Goal: Information Seeking & Learning: Learn about a topic

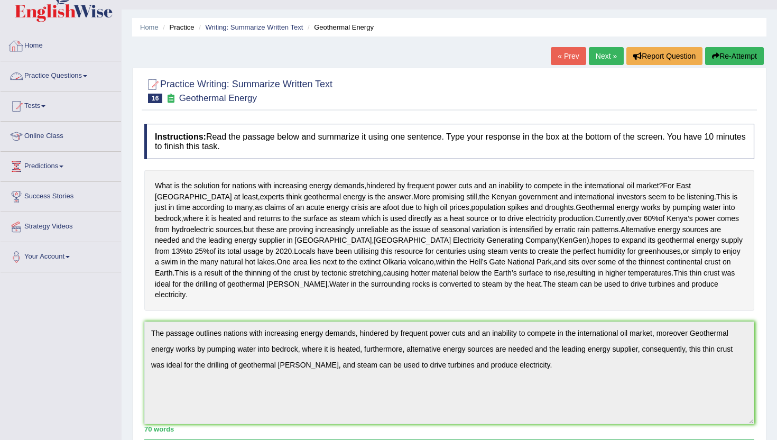
click at [49, 79] on link "Practice Questions" at bounding box center [61, 74] width 120 height 26
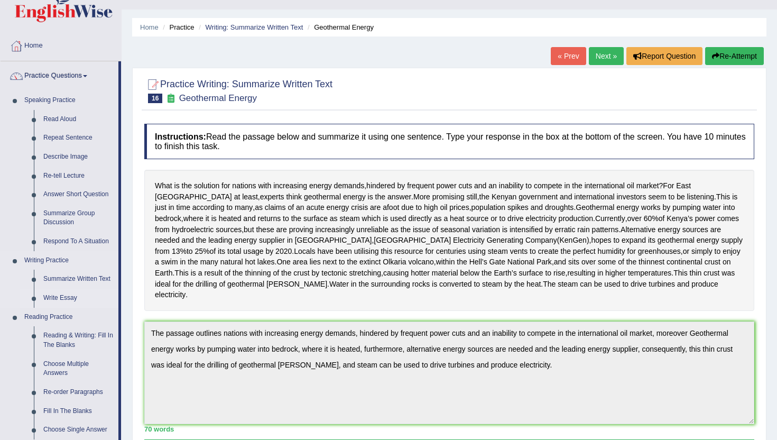
click at [58, 293] on link "Write Essay" at bounding box center [79, 298] width 80 height 19
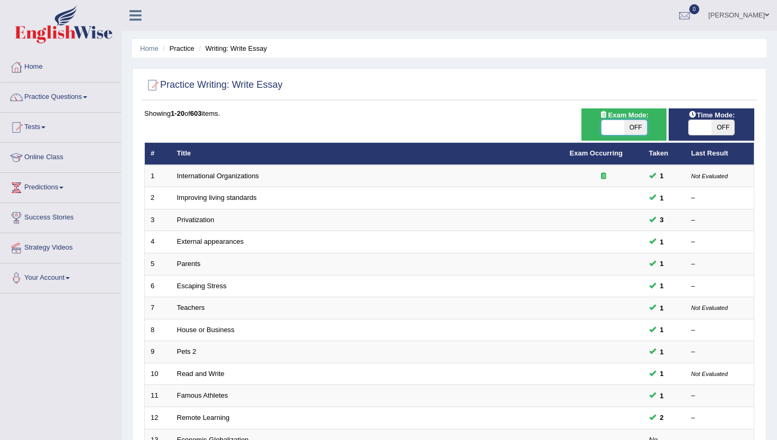
click at [613, 127] on span at bounding box center [612, 127] width 23 height 15
checkbox input "true"
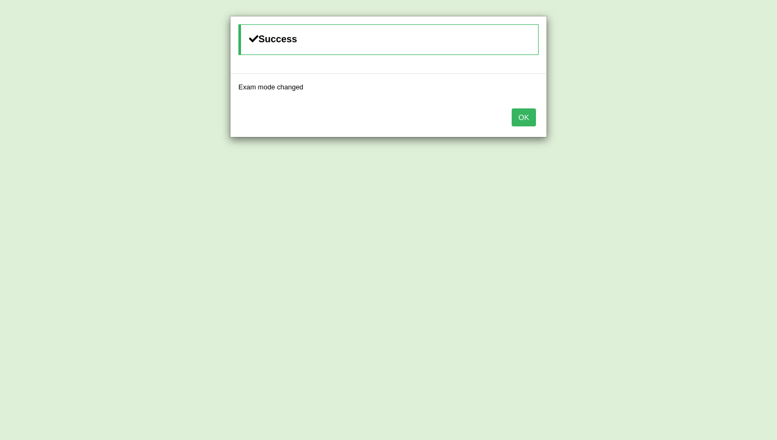
click at [525, 119] on button "OK" at bounding box center [523, 117] width 24 height 18
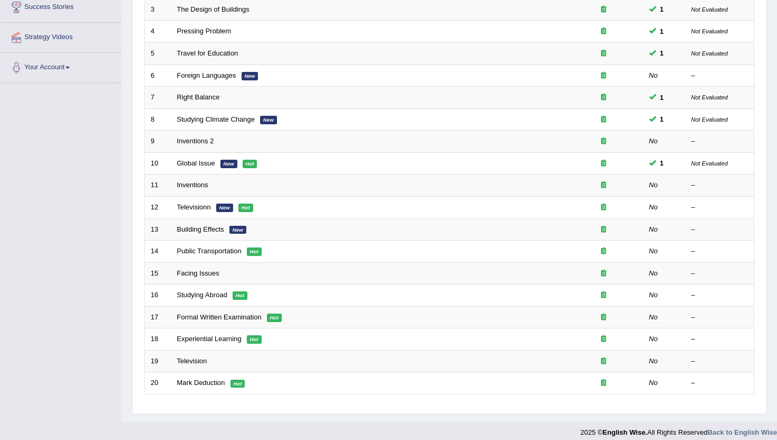
scroll to position [219, 0]
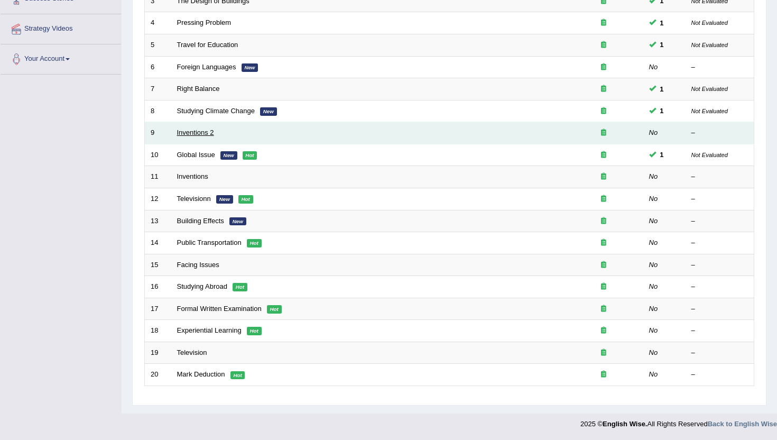
click at [192, 136] on link "Inventions 2" at bounding box center [195, 132] width 37 height 8
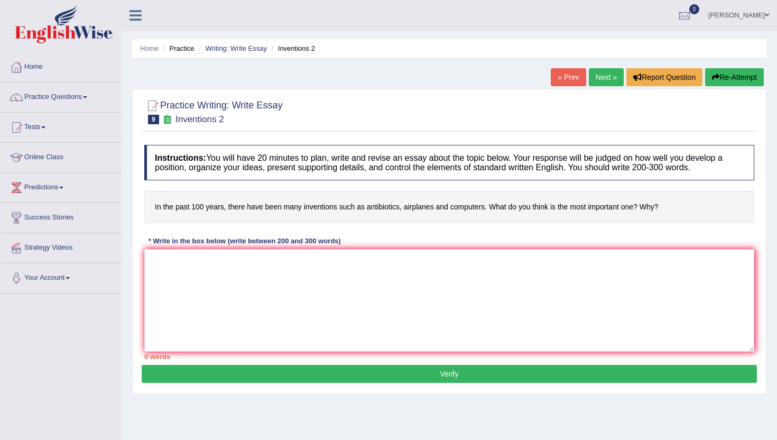
scroll to position [21, 0]
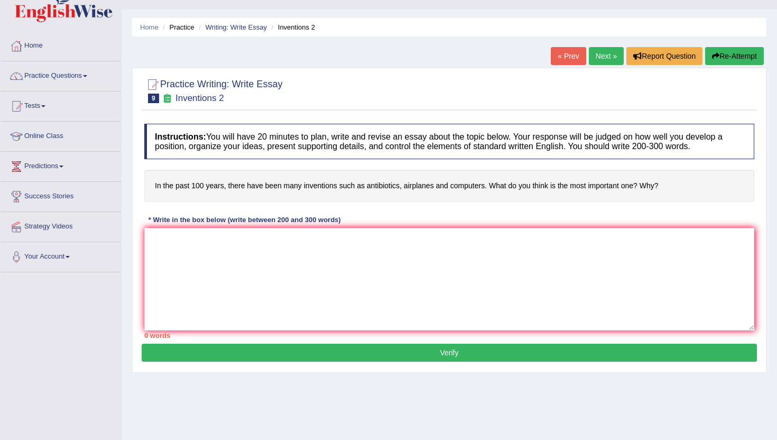
click at [600, 59] on link "Next »" at bounding box center [606, 56] width 35 height 18
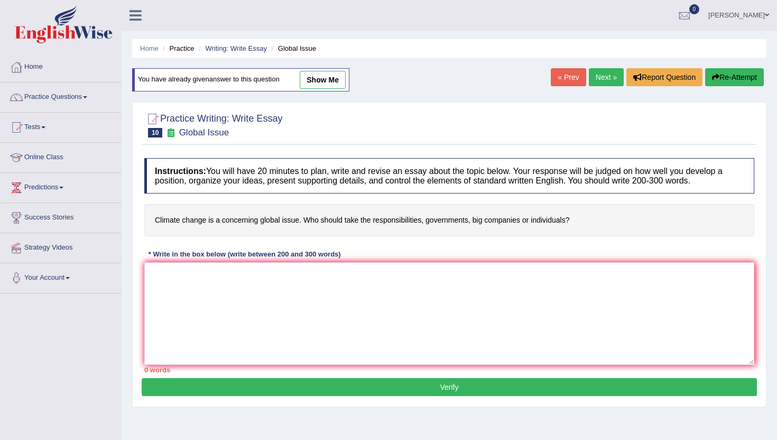
click at [603, 75] on link "Next »" at bounding box center [606, 77] width 35 height 18
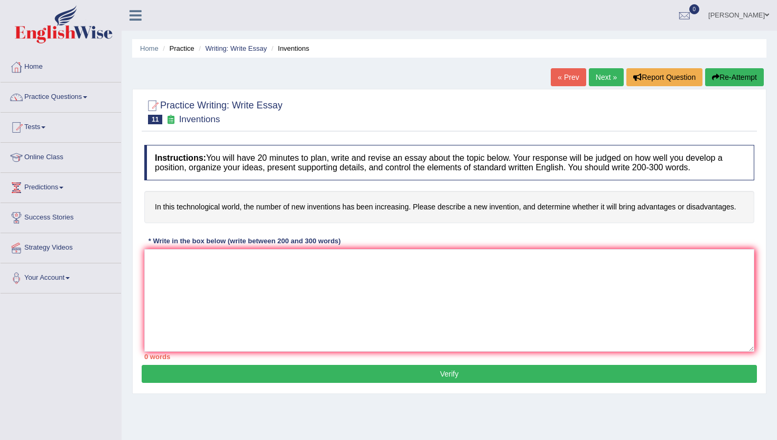
click at [606, 74] on link "Next »" at bounding box center [606, 77] width 35 height 18
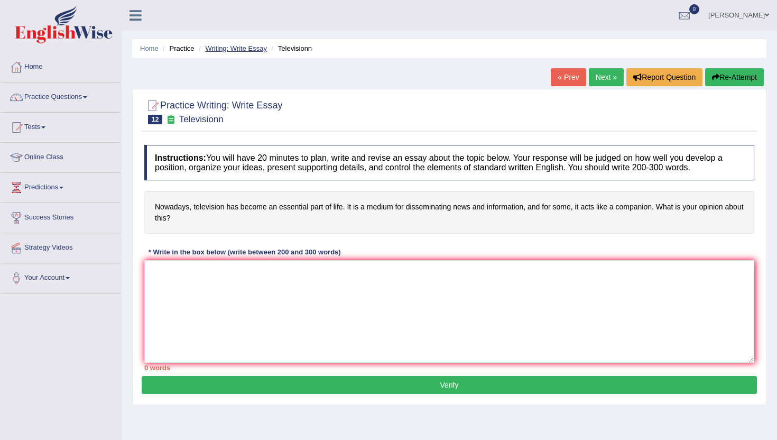
click at [259, 51] on link "Writing: Write Essay" at bounding box center [236, 48] width 62 height 8
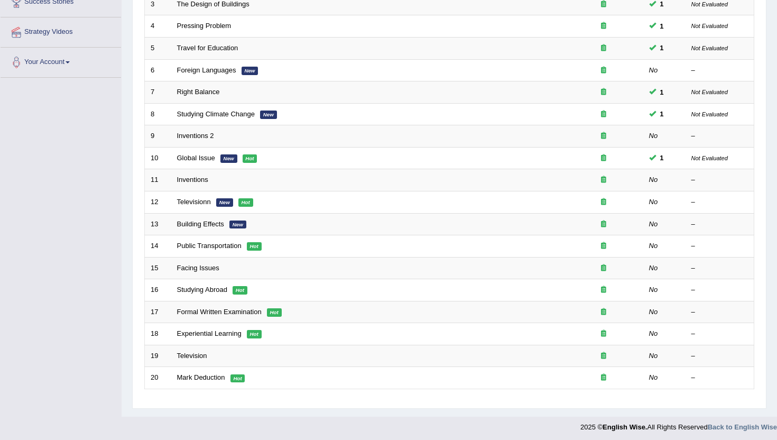
scroll to position [219, 0]
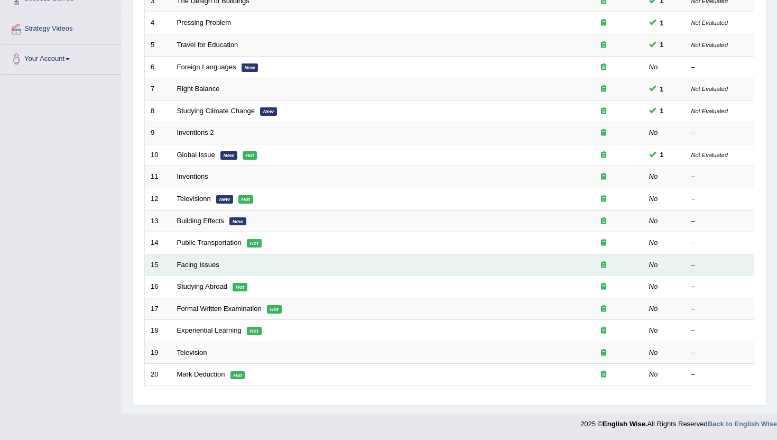
click at [197, 271] on td "Facing Issues" at bounding box center [367, 265] width 393 height 22
click at [198, 267] on link "Facing Issues" at bounding box center [198, 264] width 42 height 8
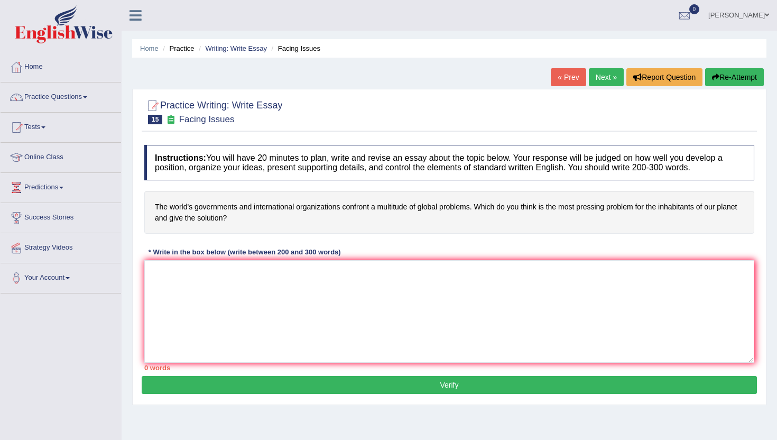
click at [217, 42] on ul "Home Practice Writing: Write Essay Facing Issues" at bounding box center [449, 48] width 634 height 18
click at [239, 50] on link "Writing: Write Essay" at bounding box center [236, 48] width 62 height 8
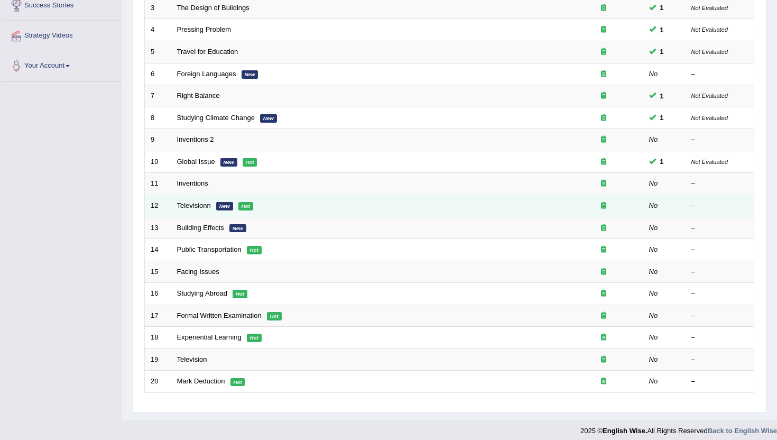
scroll to position [219, 0]
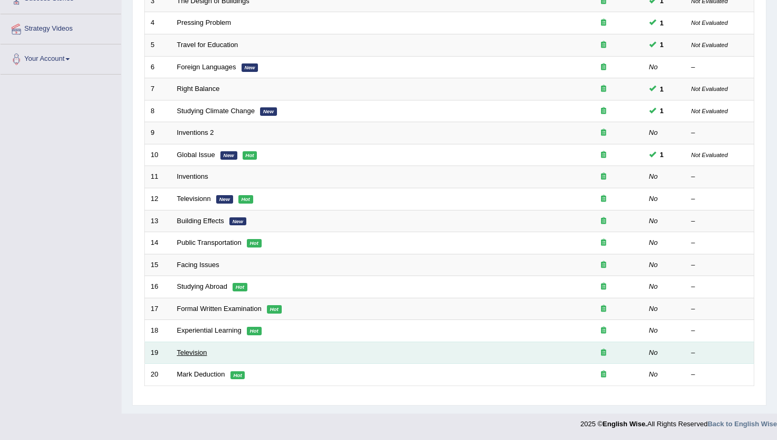
click at [188, 349] on link "Television" at bounding box center [192, 352] width 30 height 8
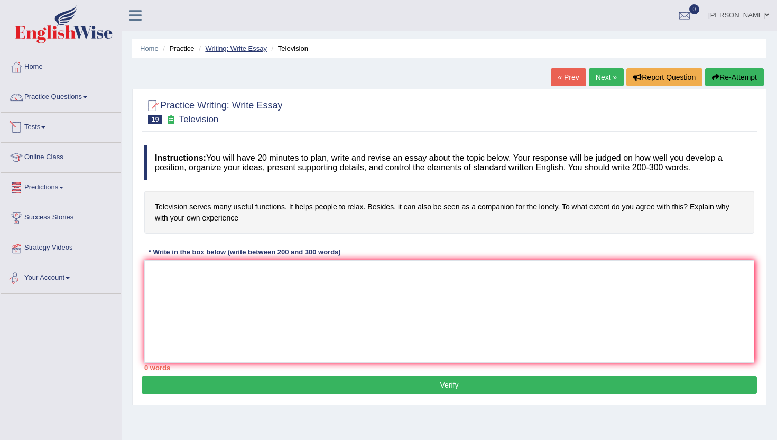
click at [246, 44] on link "Writing: Write Essay" at bounding box center [236, 48] width 62 height 8
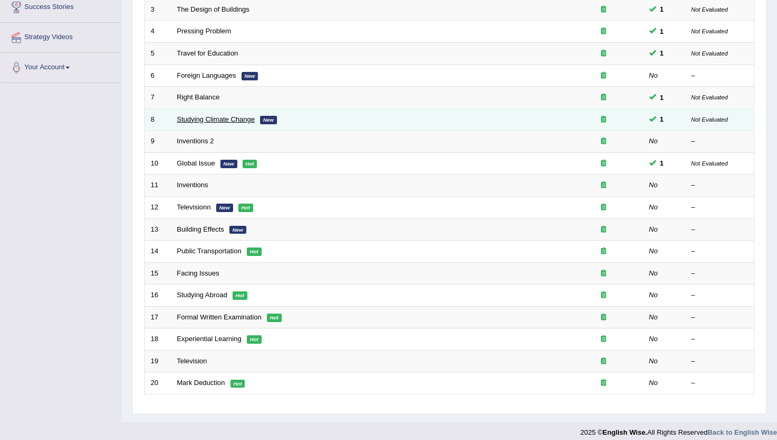
scroll to position [219, 0]
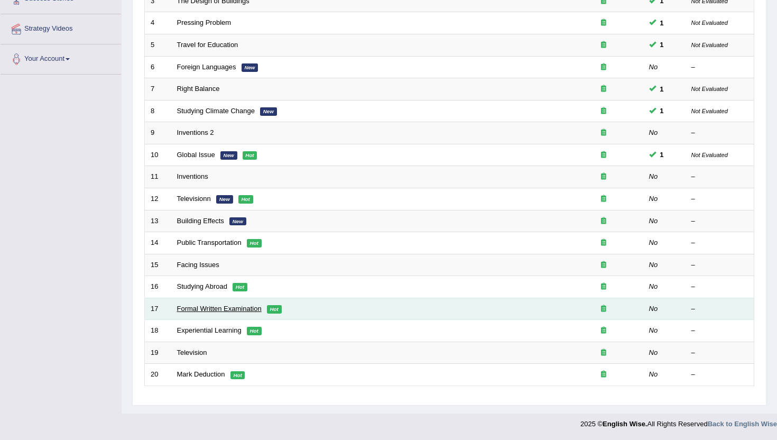
click at [225, 308] on link "Formal Written Examination" at bounding box center [219, 308] width 85 height 8
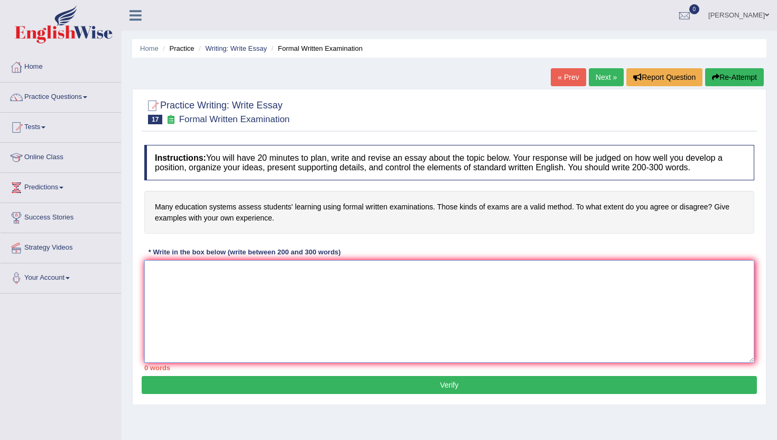
click at [258, 318] on textarea at bounding box center [449, 311] width 610 height 103
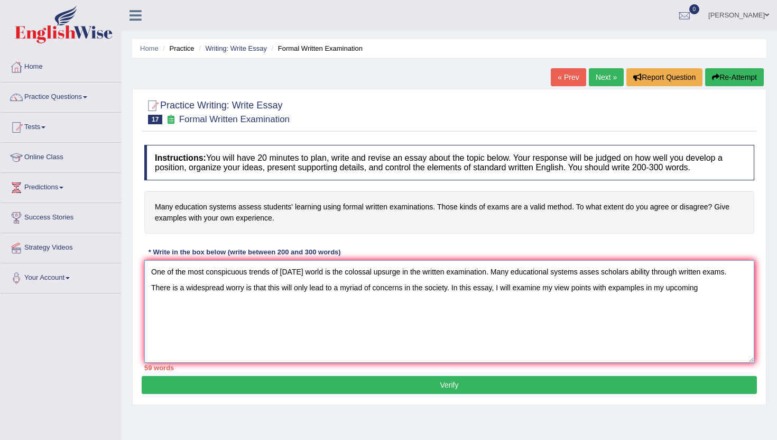
click at [721, 289] on textarea "One of the most conspicuous trends of today's world is the colossal upsurge in …" at bounding box center [449, 311] width 610 height 103
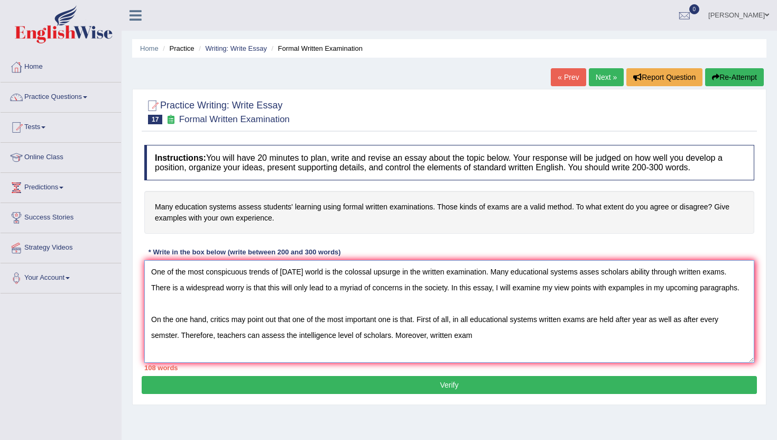
click at [427, 337] on textarea "One of the most conspicuous trends of today's world is the colossal upsurge in …" at bounding box center [449, 311] width 610 height 103
click at [514, 344] on textarea "One of the most conspicuous trends of today's world is the colossal upsurge in …" at bounding box center [449, 311] width 610 height 103
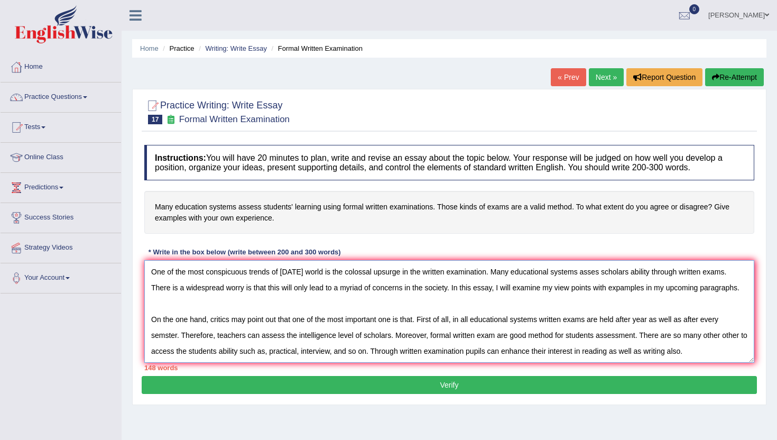
click at [668, 351] on textarea "One of the most conspicuous trends of today's world is the colossal upsurge in …" at bounding box center [449, 311] width 610 height 103
click at [706, 359] on textarea "One of the most conspicuous trends of today's world is the colossal upsurge in …" at bounding box center [449, 311] width 610 height 103
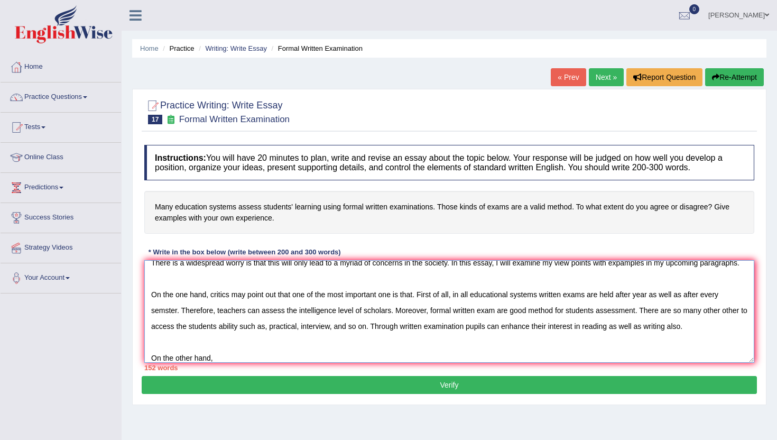
click at [706, 360] on textarea "One of the most conspicuous trends of today's world is the colossal upsurge in …" at bounding box center [449, 311] width 610 height 103
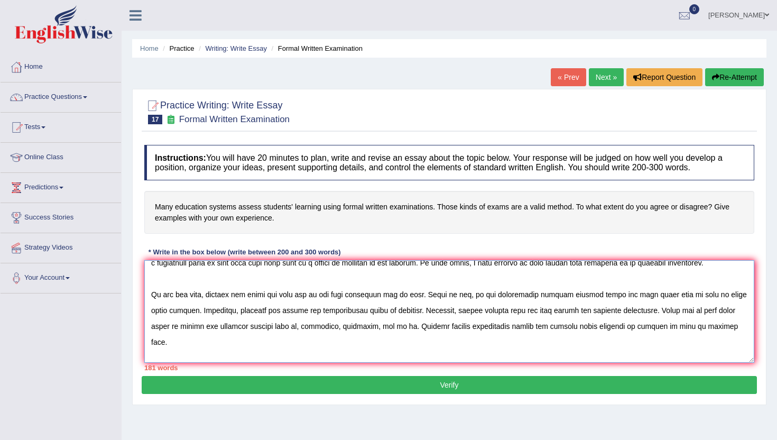
scroll to position [41, 0]
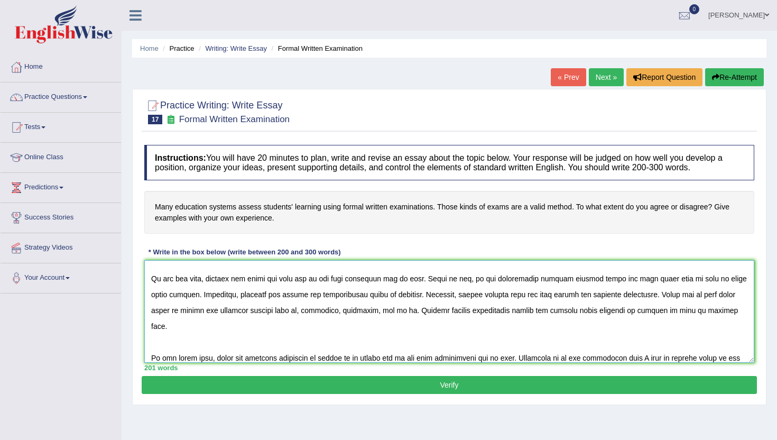
click at [459, 359] on textarea at bounding box center [449, 311] width 610 height 103
click at [528, 358] on textarea at bounding box center [449, 311] width 610 height 103
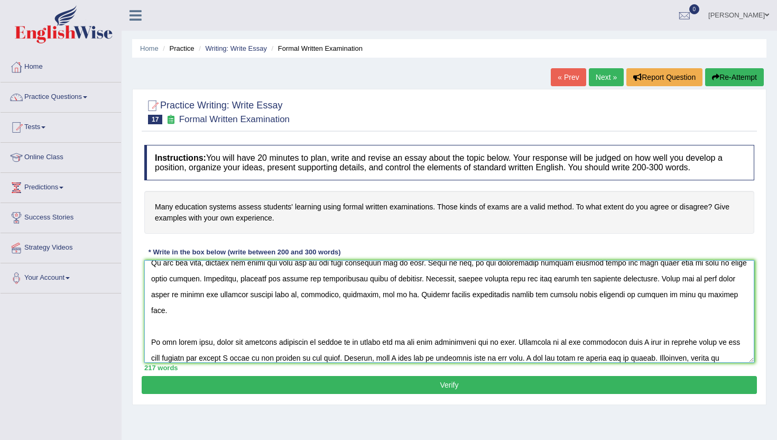
click at [681, 342] on textarea at bounding box center [449, 311] width 610 height 103
click at [683, 349] on textarea at bounding box center [449, 311] width 610 height 103
click at [272, 357] on textarea at bounding box center [449, 311] width 610 height 103
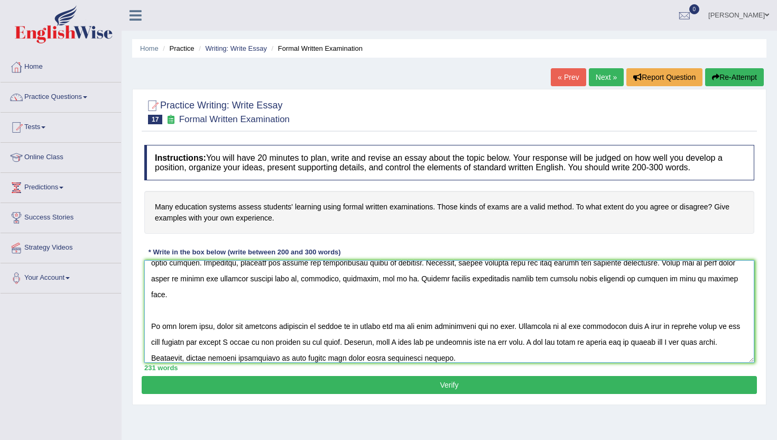
scroll to position [88, 0]
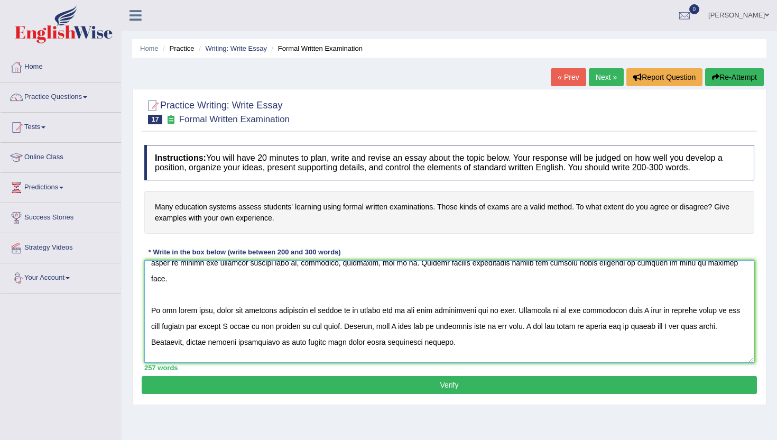
click at [379, 316] on textarea at bounding box center [449, 311] width 610 height 103
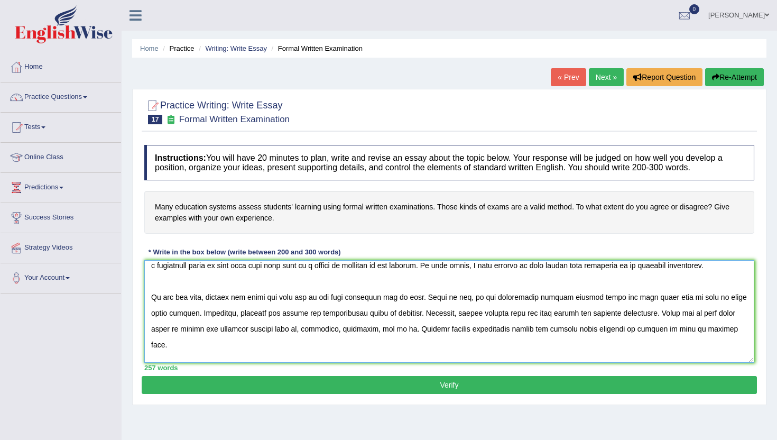
scroll to position [0, 0]
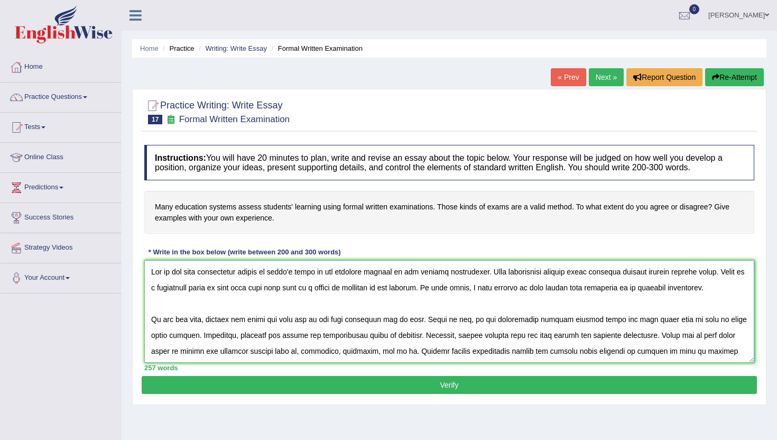
click at [605, 274] on textarea at bounding box center [449, 311] width 610 height 103
click at [273, 336] on textarea at bounding box center [449, 311] width 610 height 103
click at [496, 337] on textarea at bounding box center [449, 311] width 610 height 103
click at [511, 337] on textarea at bounding box center [449, 311] width 610 height 103
click at [728, 337] on textarea at bounding box center [449, 311] width 610 height 103
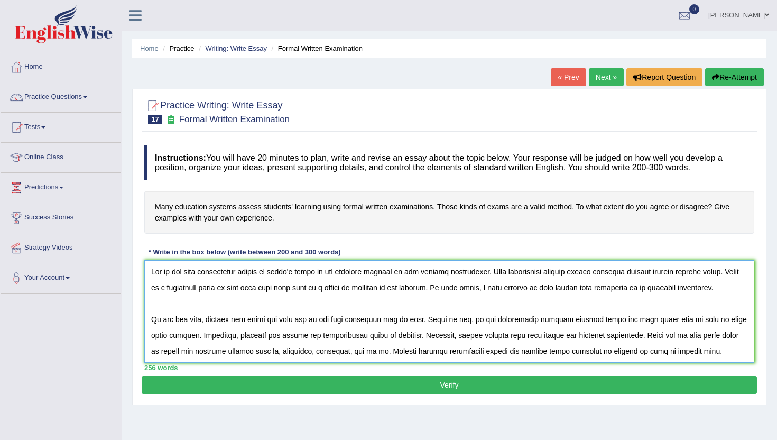
click at [729, 338] on textarea at bounding box center [449, 311] width 610 height 103
click at [658, 356] on textarea at bounding box center [449, 311] width 610 height 103
click at [659, 349] on textarea at bounding box center [449, 311] width 610 height 103
click at [707, 347] on textarea at bounding box center [449, 311] width 610 height 103
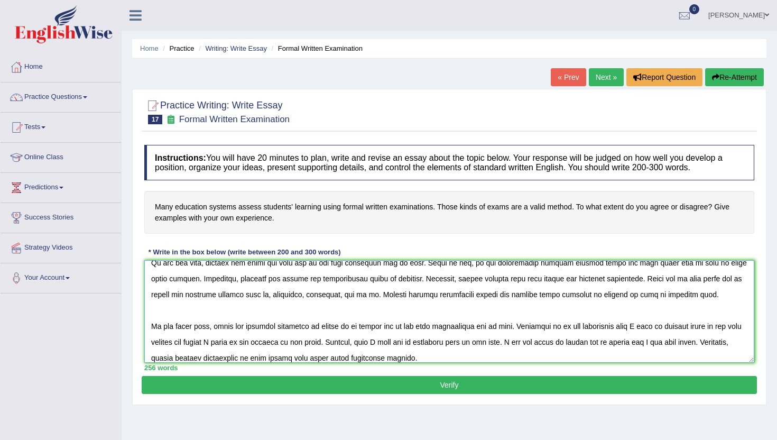
scroll to position [95, 0]
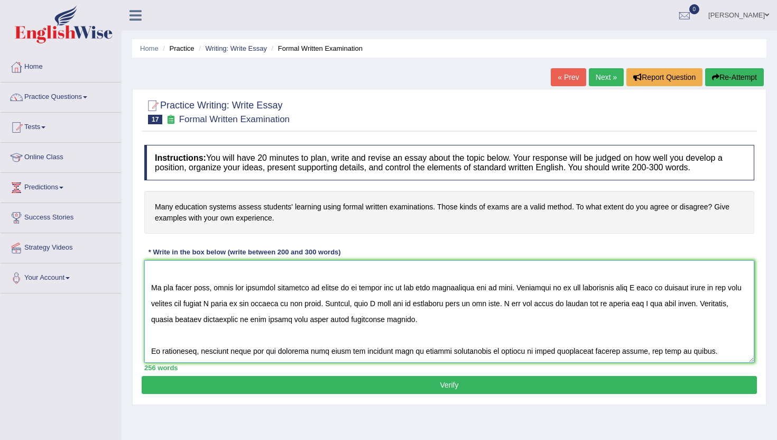
click at [732, 289] on textarea at bounding box center [449, 311] width 610 height 103
click at [161, 304] on textarea at bounding box center [449, 311] width 610 height 103
click at [529, 306] on textarea at bounding box center [449, 311] width 610 height 103
click at [639, 303] on textarea at bounding box center [449, 311] width 610 height 103
type textarea "One of the most conspicuous trends of today's world is the colossal upsurge in …"
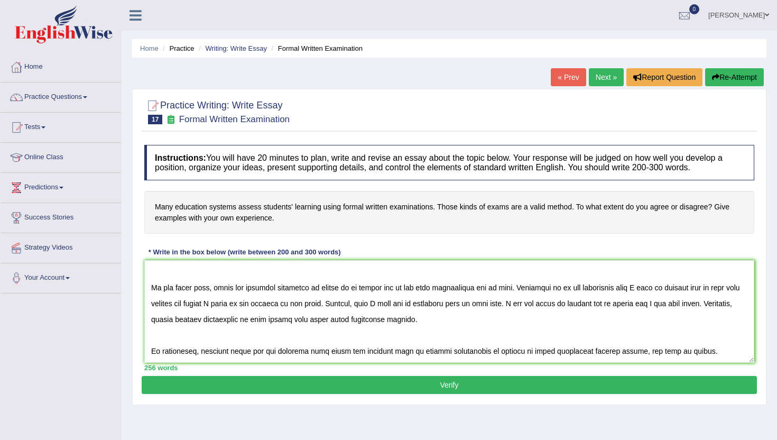
click at [402, 384] on button "Verify" at bounding box center [449, 385] width 615 height 18
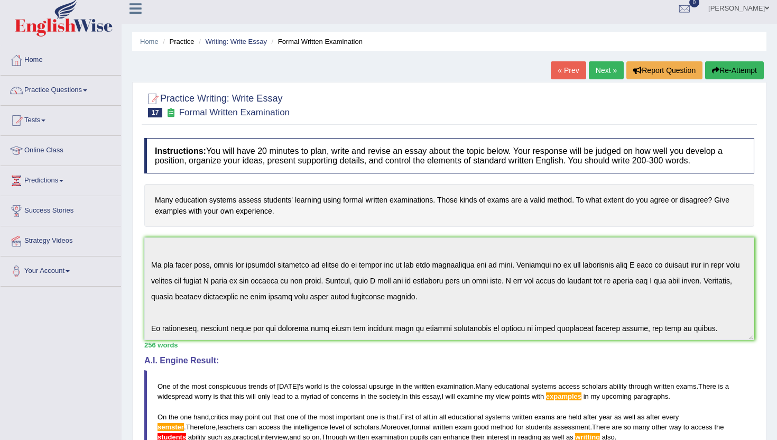
scroll to position [0, 0]
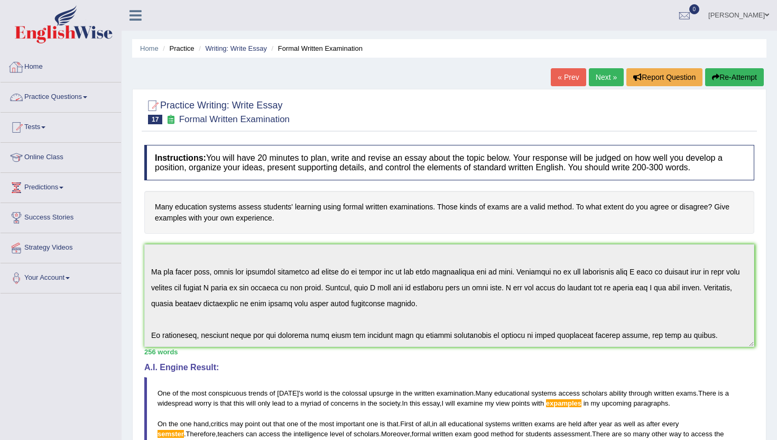
click at [67, 95] on link "Practice Questions" at bounding box center [61, 95] width 120 height 26
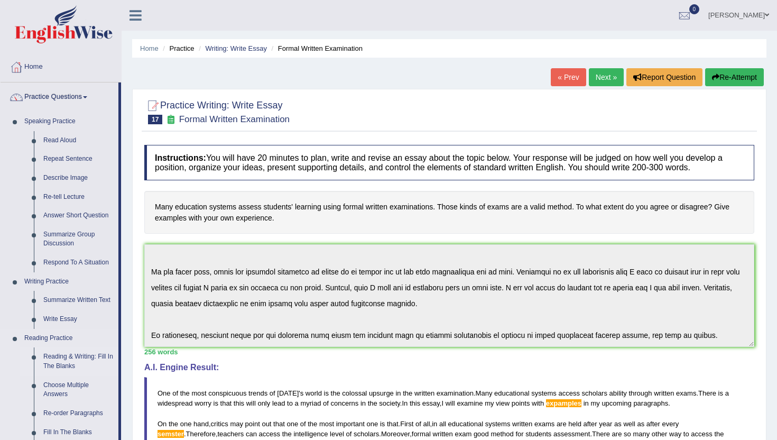
click at [68, 361] on link "Reading & Writing: Fill In The Blanks" at bounding box center [79, 361] width 80 height 28
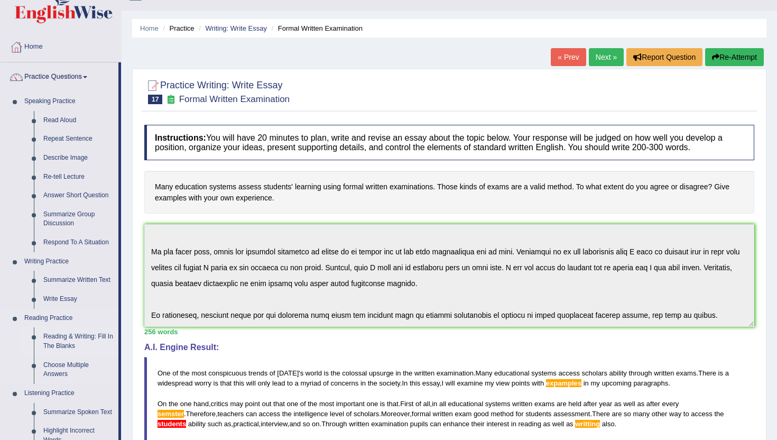
scroll to position [21, 0]
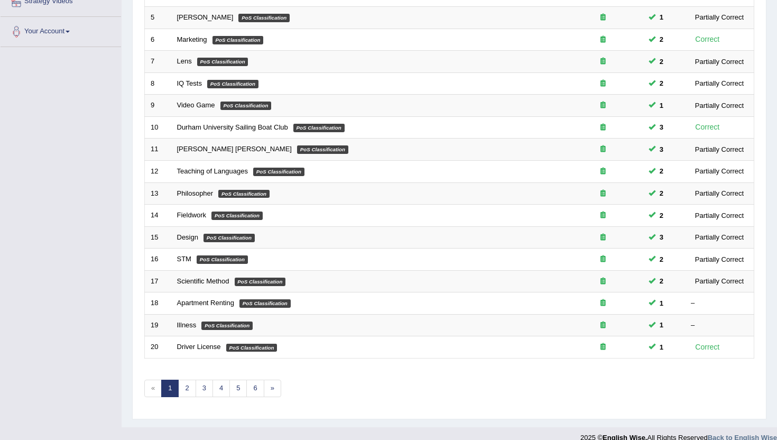
scroll to position [260, 0]
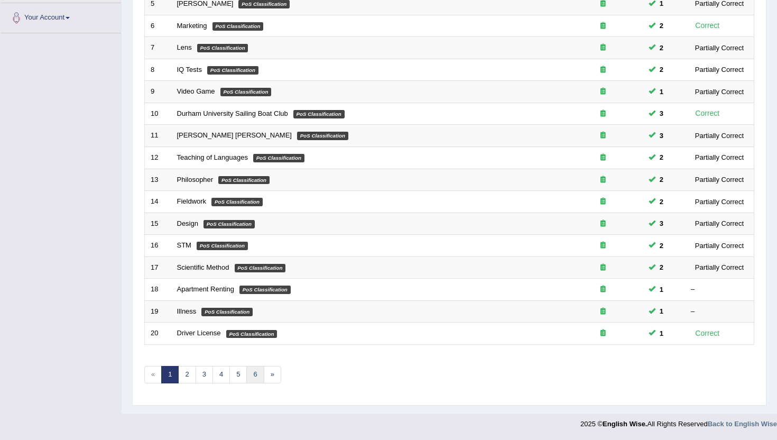
click at [256, 370] on link "6" at bounding box center [254, 374] width 17 height 17
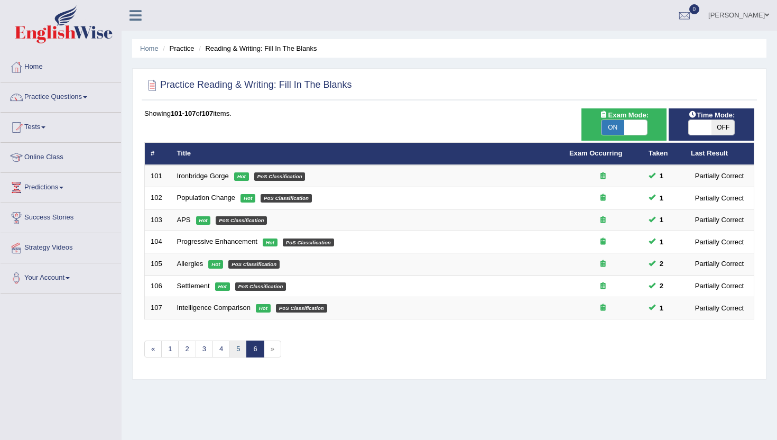
click at [239, 352] on link "5" at bounding box center [237, 348] width 17 height 17
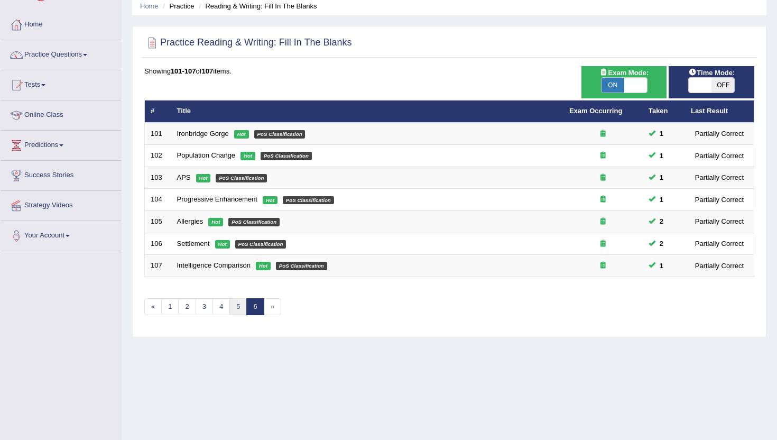
scroll to position [70, 0]
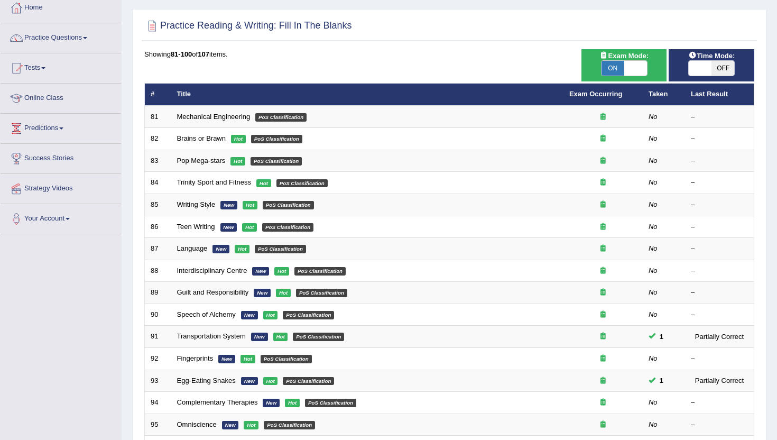
scroll to position [42, 0]
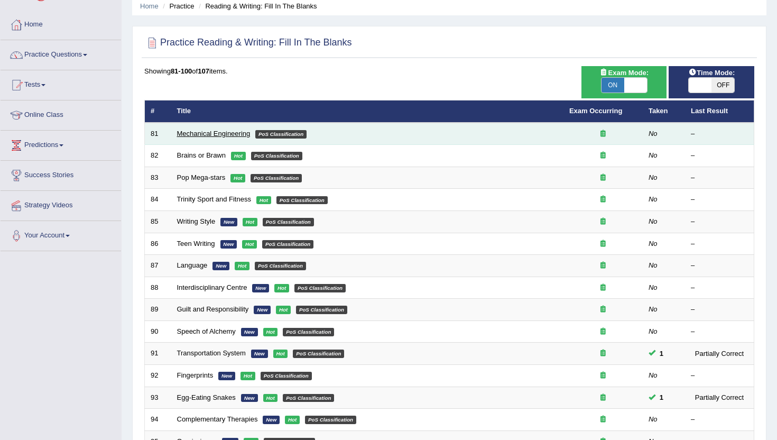
click at [225, 132] on link "Mechanical Engineering" at bounding box center [213, 133] width 73 height 8
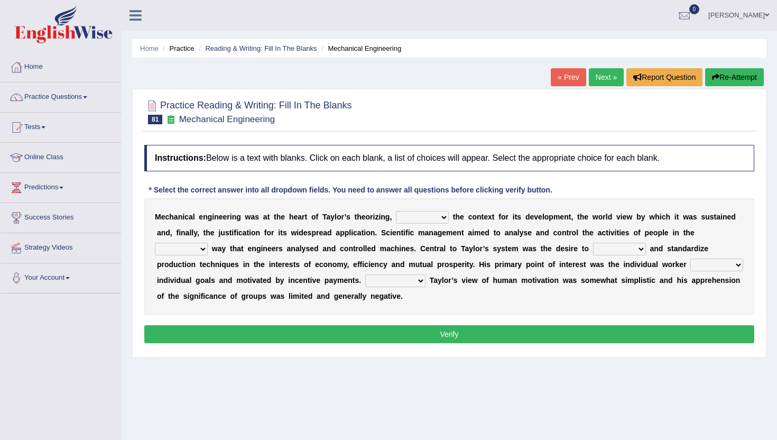
click at [433, 218] on select "pressed providing analysed controlled" at bounding box center [422, 217] width 53 height 13
select select "providing"
click at [396, 211] on select "pressed providing analysed controlled" at bounding box center [422, 217] width 53 height 13
click at [165, 245] on select "blame same straight than" at bounding box center [181, 249] width 53 height 13
select select "same"
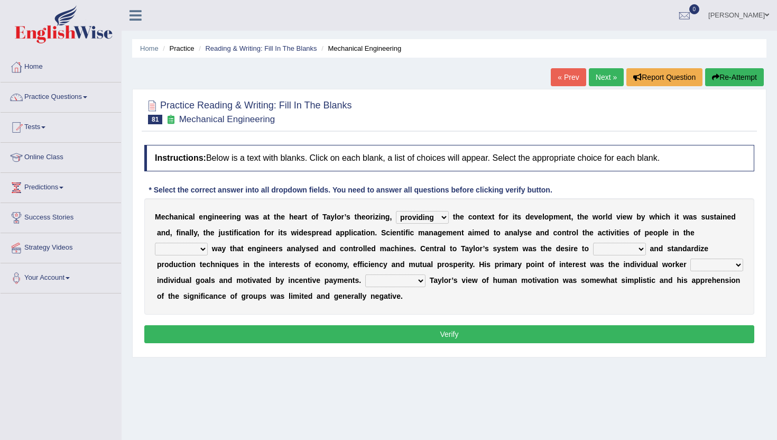
click at [155, 243] on select "blame same straight than" at bounding box center [181, 249] width 53 height 13
click at [609, 243] on select "exercise rationalize stated subjected" at bounding box center [619, 249] width 53 height 13
select select "rationalize"
click at [593, 243] on select "exercise rationalize stated subjected" at bounding box center [619, 249] width 53 height 13
click at [713, 265] on select "playing pursuing stopping staying" at bounding box center [716, 264] width 53 height 13
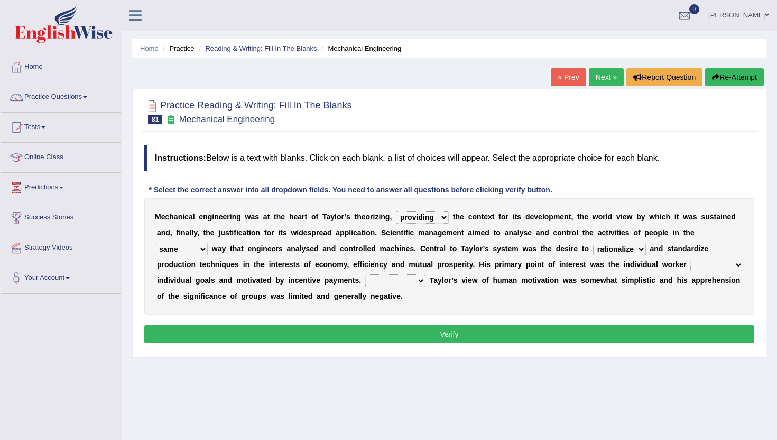
select select "pursuing"
click at [690, 258] on select "playing pursuing stopping staying" at bounding box center [716, 264] width 53 height 13
click at [404, 287] on div "M e c h a n i c a l e n g i n e e r i n g w a s a t t h e h e a r t o f T a y l…" at bounding box center [449, 256] width 610 height 116
click at [404, 277] on select "Greatly Shortly Undoubtedly Slowly" at bounding box center [395, 280] width 60 height 13
click at [386, 278] on select "Greatly Shortly Undoubtedly Slowly" at bounding box center [395, 280] width 60 height 13
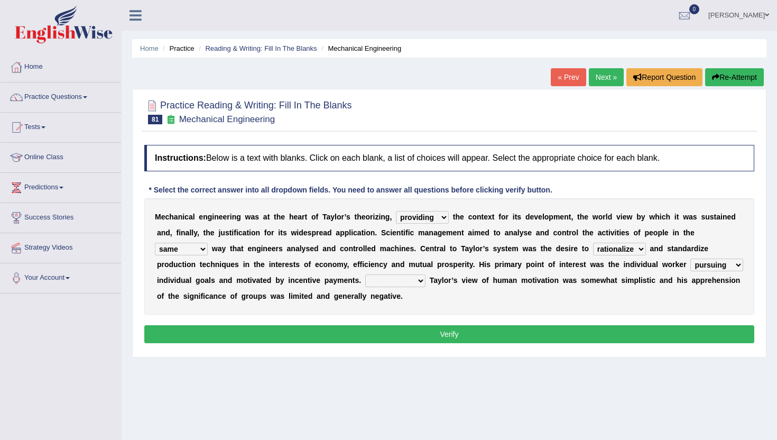
select select "Undoubtedly"
click at [365, 274] on select "Greatly Shortly Undoubtedly Slowly" at bounding box center [395, 280] width 60 height 13
click at [411, 339] on button "Verify" at bounding box center [449, 334] width 610 height 18
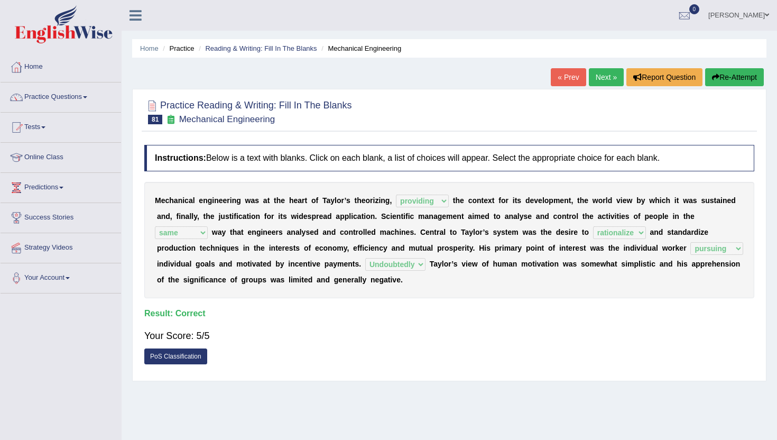
click at [602, 81] on link "Next »" at bounding box center [606, 77] width 35 height 18
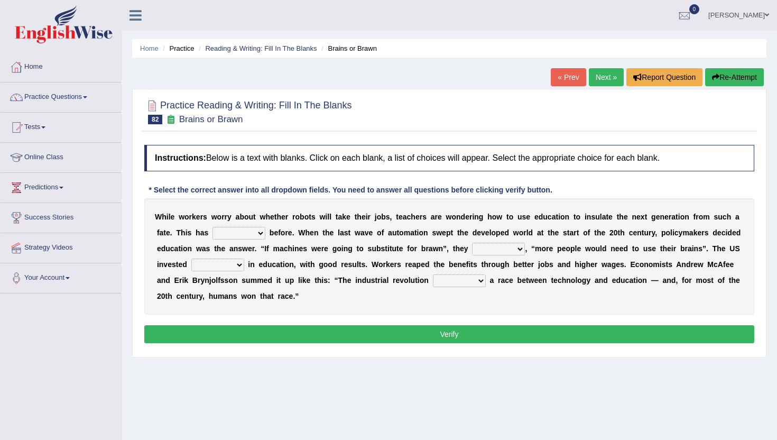
click at [253, 230] on select "ditched stopped started worked" at bounding box center [238, 233] width 53 height 13
select select "stopped"
click at [212, 227] on select "ditched stopped started worked" at bounding box center [238, 233] width 53 height 13
click at [503, 253] on select "reasoned grinded winded stunned" at bounding box center [498, 249] width 53 height 13
select select "stunned"
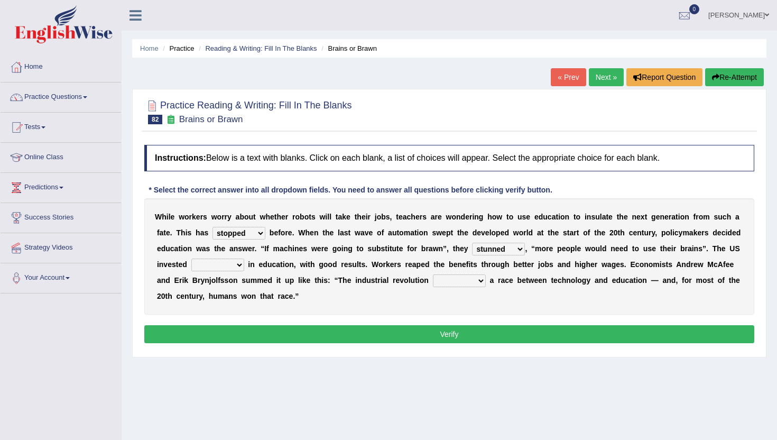
click at [472, 243] on select "reasoned grinded winded stunned" at bounding box center [498, 249] width 53 height 13
click at [216, 263] on select "mostly stollen heavily lightly" at bounding box center [217, 264] width 53 height 13
select select "heavily"
click at [191, 258] on select "mostly stollen heavily lightly" at bounding box center [217, 264] width 53 height 13
click at [461, 282] on select "grated started handled added" at bounding box center [459, 280] width 53 height 13
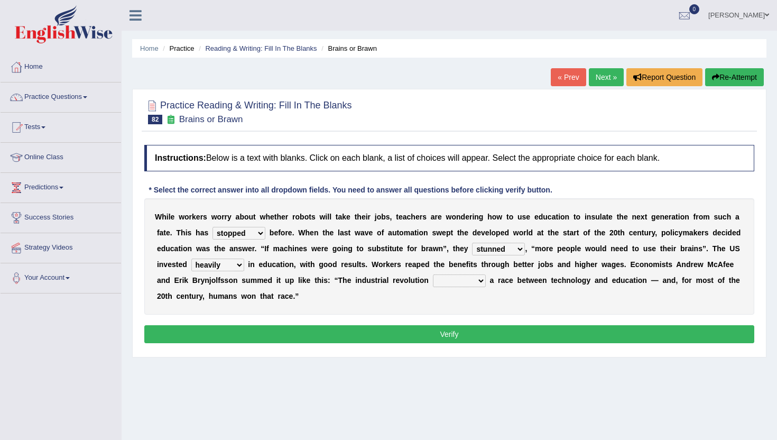
select select "started"
click at [433, 274] on select "grated started handled added" at bounding box center [459, 280] width 53 height 13
click at [264, 329] on button "Verify" at bounding box center [449, 334] width 610 height 18
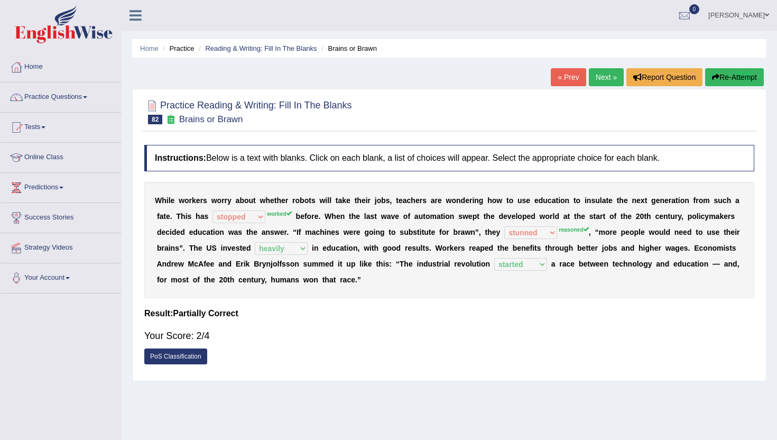
click at [603, 75] on link "Next »" at bounding box center [606, 77] width 35 height 18
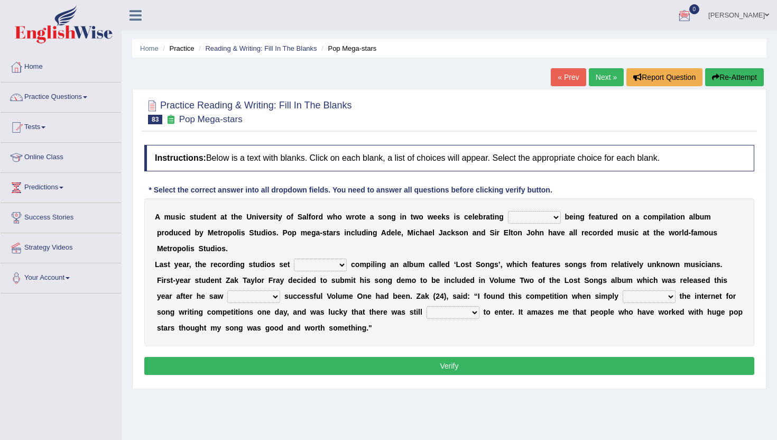
click at [541, 219] on select "wherever after rather further" at bounding box center [534, 217] width 53 height 13
select select "after"
click at [508, 211] on select "wherever after rather further" at bounding box center [534, 217] width 53 height 13
click at [316, 266] on select "them about with them" at bounding box center [320, 264] width 53 height 13
select select "with"
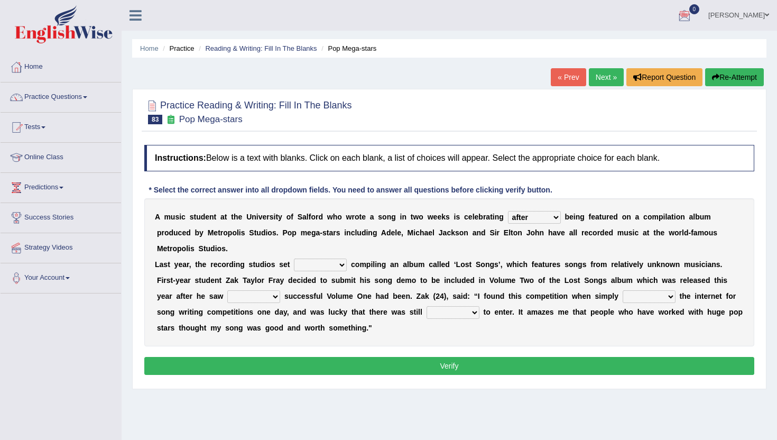
click at [294, 258] on select "them about with them" at bounding box center [320, 264] width 53 height 13
click at [227, 296] on select "when how then their" at bounding box center [253, 296] width 53 height 13
select select "how"
click at [227, 290] on select "when how then their" at bounding box center [253, 296] width 53 height 13
click at [643, 300] on select "searching thinking bringing taking" at bounding box center [648, 296] width 53 height 13
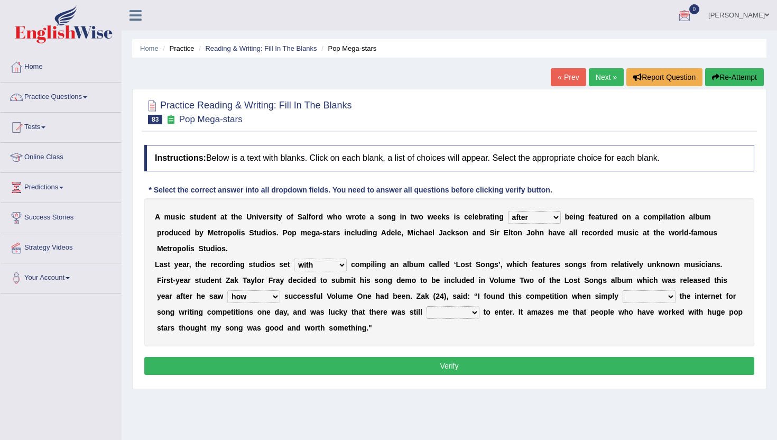
select select "searching"
click at [622, 290] on select "searching thinking bringing taking" at bounding box center [648, 296] width 53 height 13
click at [432, 305] on div "A m u s i c s t u d e n t a t t h e U n i v e r s i t y o f S [PERSON_NAME] w h…" at bounding box center [449, 272] width 610 height 148
click at [434, 311] on select "fine time grind dine" at bounding box center [452, 312] width 53 height 13
select select "time"
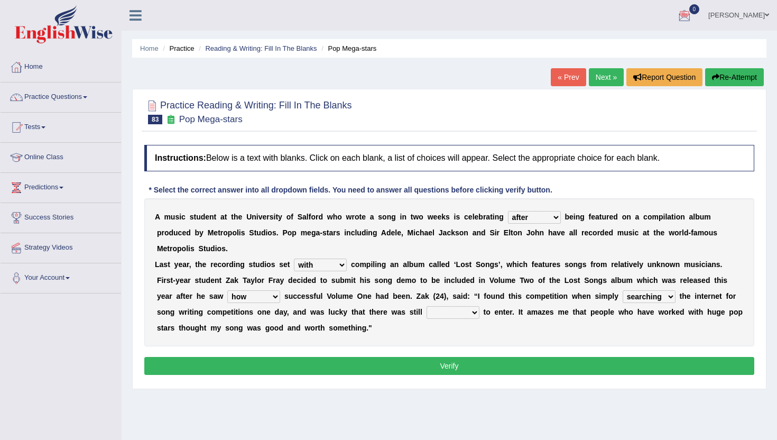
click at [426, 306] on select "fine time grind dine" at bounding box center [452, 312] width 53 height 13
click at [431, 369] on button "Verify" at bounding box center [449, 366] width 610 height 18
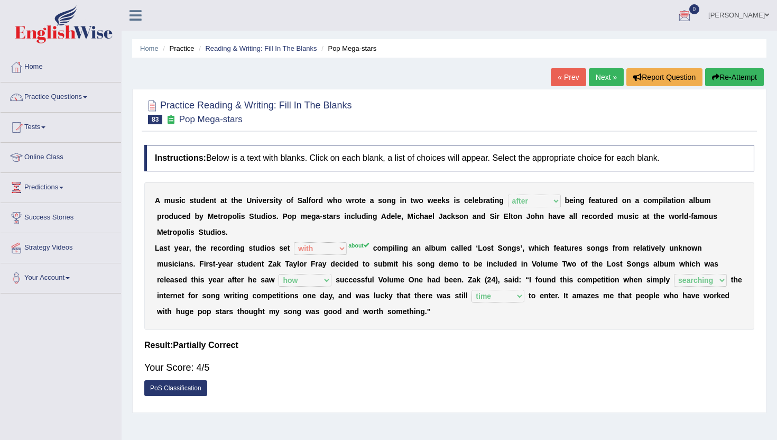
click at [599, 82] on link "Next »" at bounding box center [606, 77] width 35 height 18
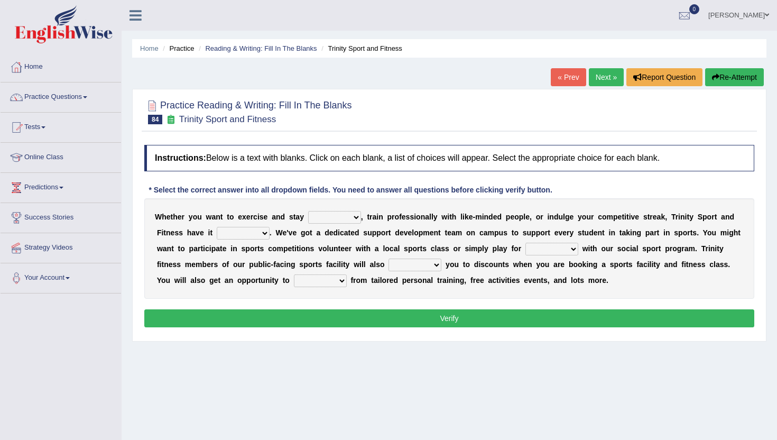
click at [325, 218] on select "wealthy trendy healthy steady" at bounding box center [334, 217] width 53 height 13
select select "healthy"
click at [308, 211] on select "wealthy trendy healthy steady" at bounding box center [334, 217] width 53 height 13
click at [237, 234] on select "covered sobered recovered hovered" at bounding box center [243, 233] width 53 height 13
select select "covered"
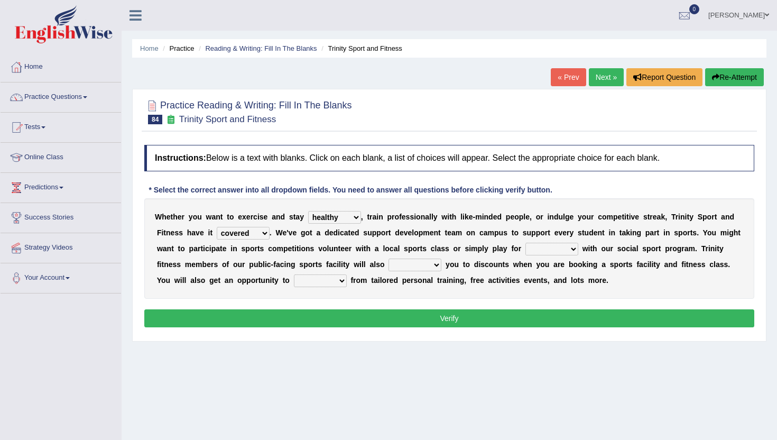
click at [217, 227] on select "covered sobered recovered hovered" at bounding box center [243, 233] width 53 height 13
click at [547, 247] on select "stun run fun gun" at bounding box center [551, 249] width 53 height 13
select select "fun"
click at [525, 243] on select "stun run fun gun" at bounding box center [551, 249] width 53 height 13
click at [550, 245] on select "stun run fun gun" at bounding box center [551, 249] width 53 height 13
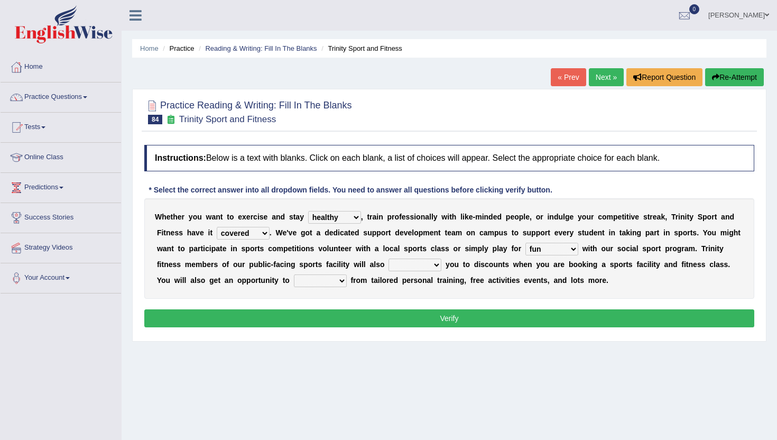
click at [418, 268] on select "engage restore entitle wish" at bounding box center [414, 264] width 53 height 13
select select "wish"
click at [388, 258] on select "engage restore entitle wish" at bounding box center [414, 264] width 53 height 13
click at [311, 282] on select "benefit vained claimed refrained" at bounding box center [320, 280] width 53 height 13
select select "benefit"
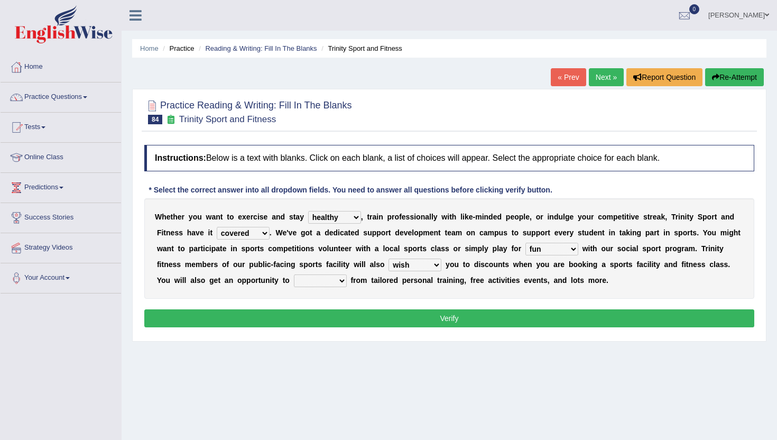
click at [294, 274] on select "benefit vained claimed refrained" at bounding box center [320, 280] width 53 height 13
click at [329, 314] on button "Verify" at bounding box center [449, 318] width 610 height 18
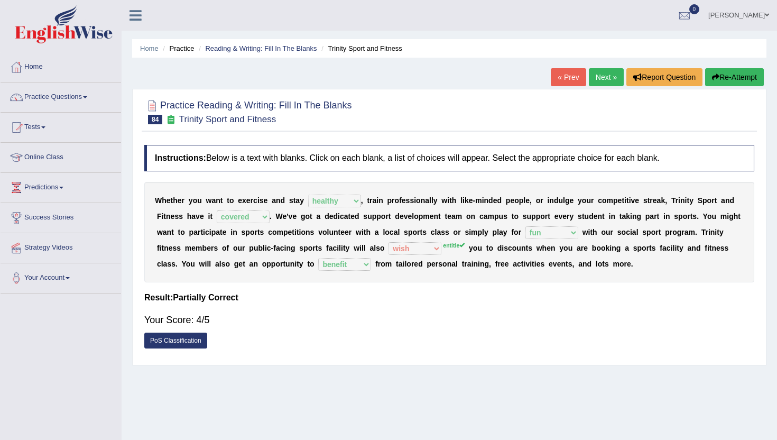
click at [601, 75] on link "Next »" at bounding box center [606, 77] width 35 height 18
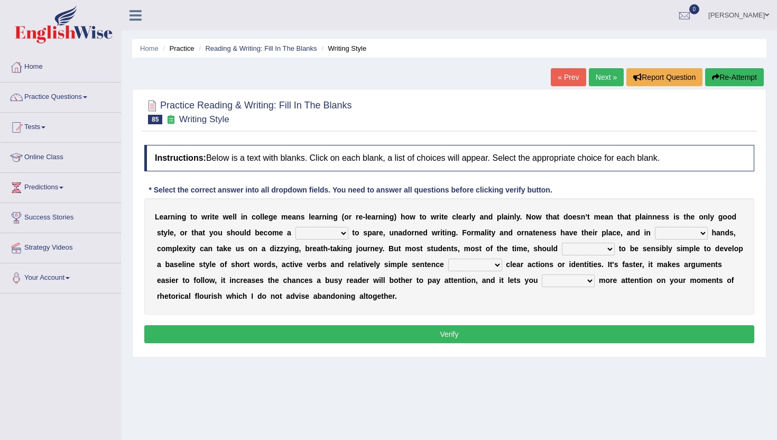
click at [319, 234] on select "blame slave style wear" at bounding box center [321, 233] width 53 height 13
select select "slave"
click at [295, 227] on select "blame slave style wear" at bounding box center [321, 233] width 53 height 13
click at [321, 227] on div "L e a r n i n g t o w r i t e w e l l i n c o l l e g e m e a n s l e a r n i n…" at bounding box center [449, 256] width 610 height 116
click at [669, 233] on select "smaller double straight competent" at bounding box center [681, 233] width 53 height 13
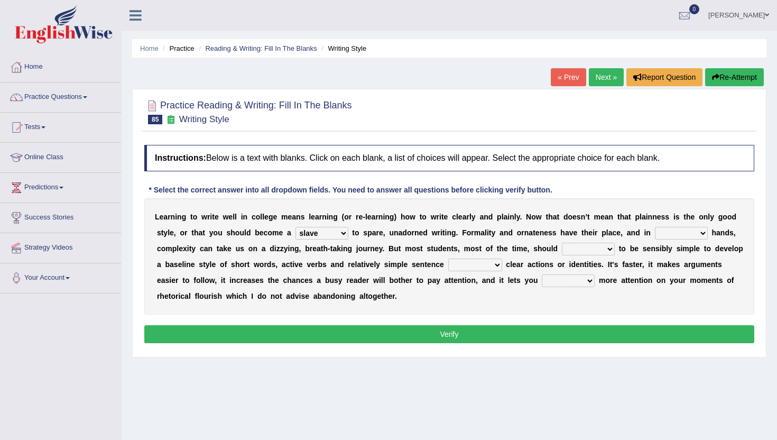
select select "straight"
click at [655, 227] on select "smaller double straight competent" at bounding box center [681, 233] width 53 height 13
click at [591, 251] on select "spy swear strive spare" at bounding box center [588, 249] width 53 height 13
select select "strive"
click at [562, 243] on select "spy swear strive spare" at bounding box center [588, 249] width 53 height 13
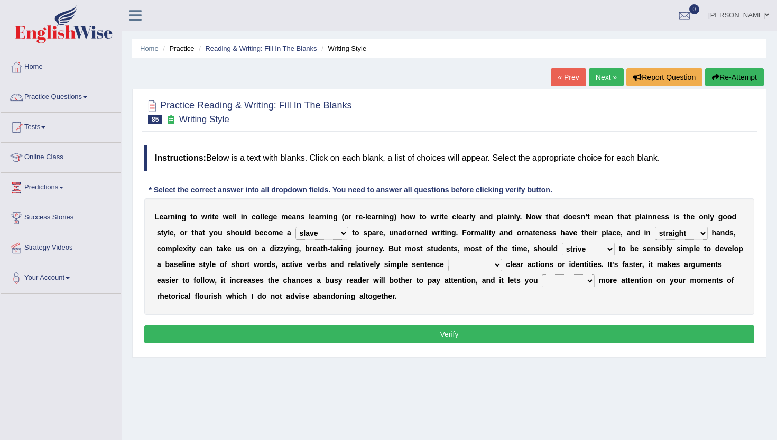
click at [479, 264] on select "telling compelling strolling conveying" at bounding box center [475, 264] width 54 height 13
select select "telling"
click at [448, 258] on select "telling compelling strolling conveying" at bounding box center [475, 264] width 54 height 13
click at [457, 275] on div "L e a r n i n g t o w r i t e w e l l i n c o l l e g e m e a n s l e a r n i n…" at bounding box center [449, 256] width 610 height 116
click at [467, 269] on select "telling compelling strolling conveying" at bounding box center [475, 264] width 54 height 13
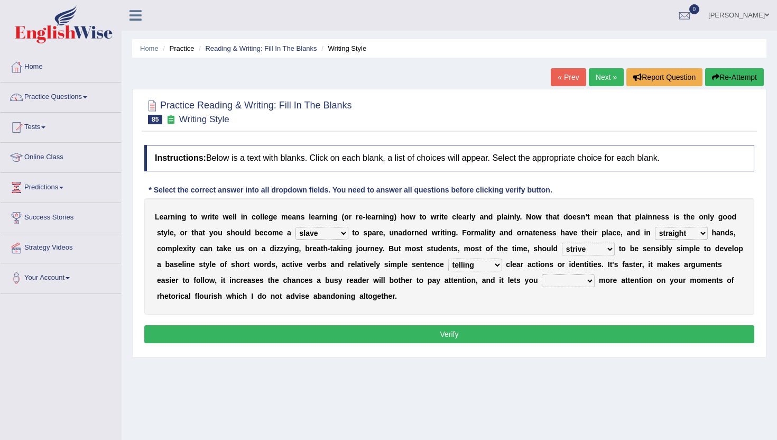
click at [569, 282] on select "rings focus tell think" at bounding box center [568, 280] width 53 height 13
select select "focus"
click at [542, 274] on select "rings focus tell think" at bounding box center [568, 280] width 53 height 13
click at [571, 329] on button "Verify" at bounding box center [449, 334] width 610 height 18
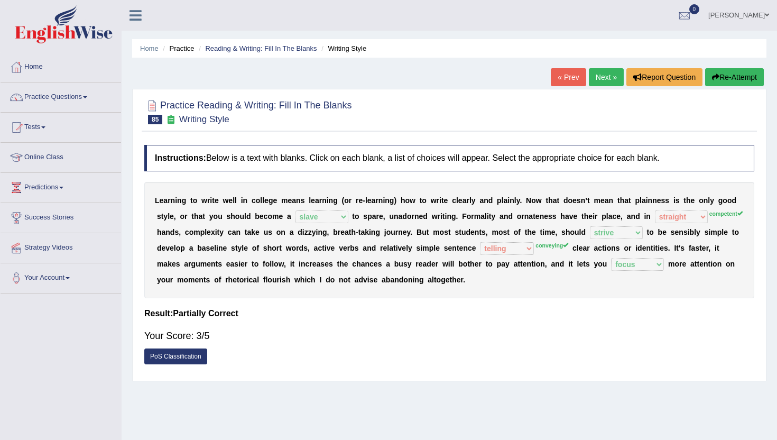
click at [600, 73] on link "Next »" at bounding box center [606, 77] width 35 height 18
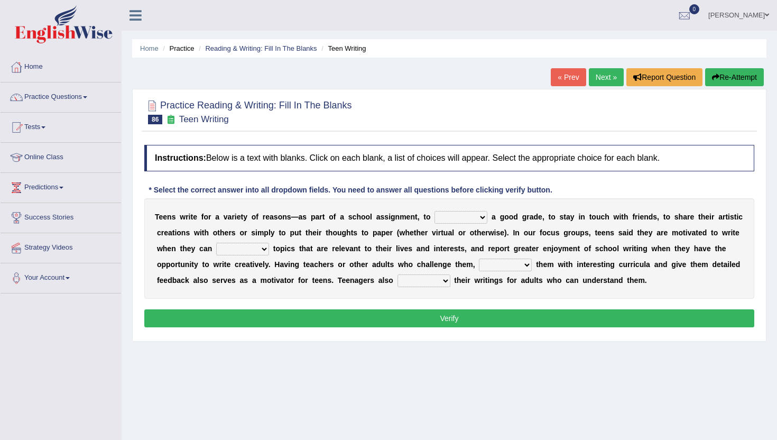
click at [452, 220] on select "take get give held" at bounding box center [460, 217] width 53 height 13
select select "get"
click at [434, 211] on select "take get give held" at bounding box center [460, 217] width 53 height 13
click at [253, 249] on select "show handle subscribe select" at bounding box center [242, 249] width 53 height 13
select select "select"
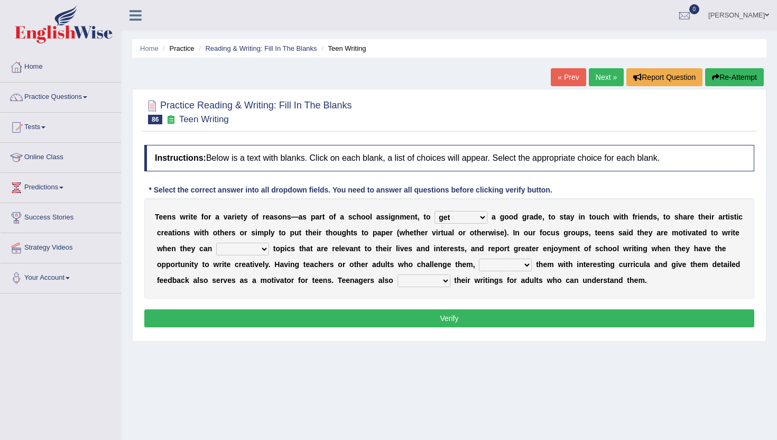
click at [216, 243] on select "show handle subscribe select" at bounding box center [242, 249] width 53 height 13
click at [500, 263] on select "shower present exempt fill" at bounding box center [505, 264] width 53 height 13
select select "present"
click at [479, 258] on select "shower present exempt fill" at bounding box center [505, 264] width 53 height 13
click at [419, 285] on select "compose recite show serve" at bounding box center [423, 280] width 53 height 13
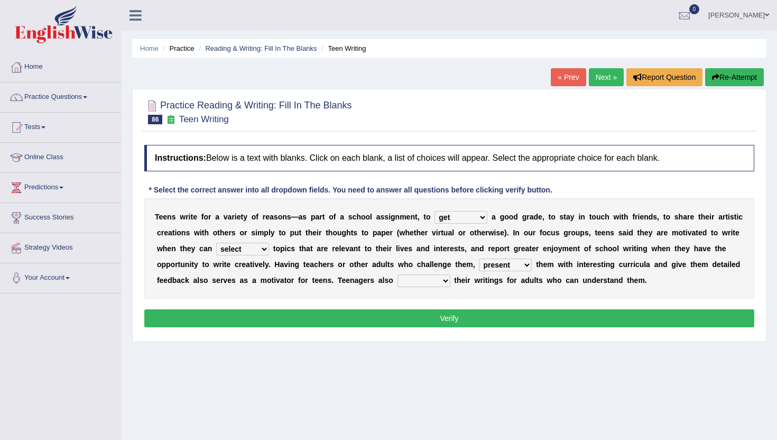
select select "recite"
click at [397, 274] on select "compose recite show serve" at bounding box center [423, 280] width 53 height 13
click at [427, 325] on button "Verify" at bounding box center [449, 318] width 610 height 18
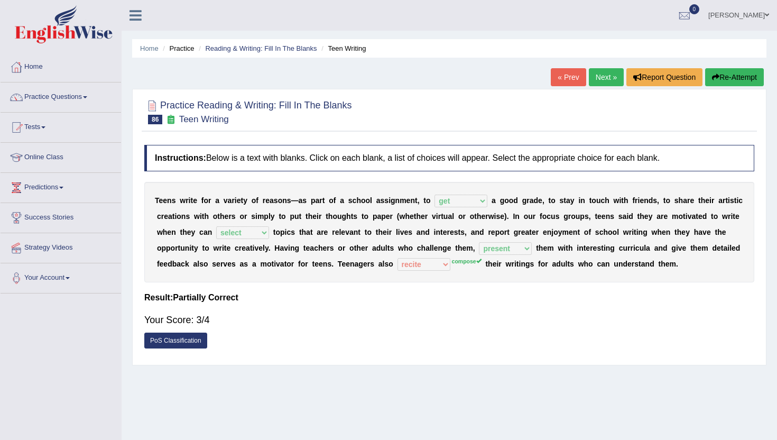
click at [454, 267] on div "T e e n s w r i t e f o r a v a r i e t y o f r e a s o n s — a s p a r t o f a…" at bounding box center [449, 232] width 610 height 100
click at [599, 73] on link "Next »" at bounding box center [606, 77] width 35 height 18
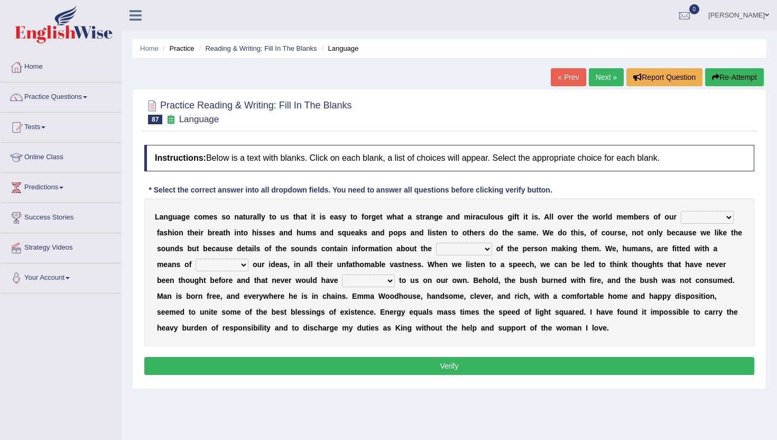
click at [697, 213] on select "species special specified sample" at bounding box center [707, 217] width 53 height 13
select select "special"
click at [681, 211] on select "species special specified sample" at bounding box center [707, 217] width 53 height 13
click at [462, 248] on select "dimensions exentions intentions retentions" at bounding box center [464, 249] width 56 height 13
select select "intentions"
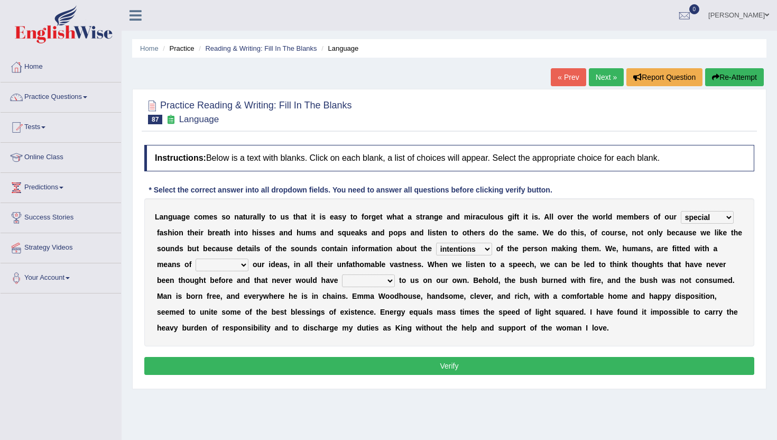
click at [436, 243] on select "dimensions exentions intentions retentions" at bounding box center [464, 249] width 56 height 13
click at [234, 265] on select "wearing sharing grating mending" at bounding box center [222, 264] width 53 height 13
select select "sharing"
click at [196, 258] on select "wearing sharing grating mending" at bounding box center [222, 264] width 53 height 13
click at [358, 282] on select "restored waked reckoned occurred" at bounding box center [368, 280] width 53 height 13
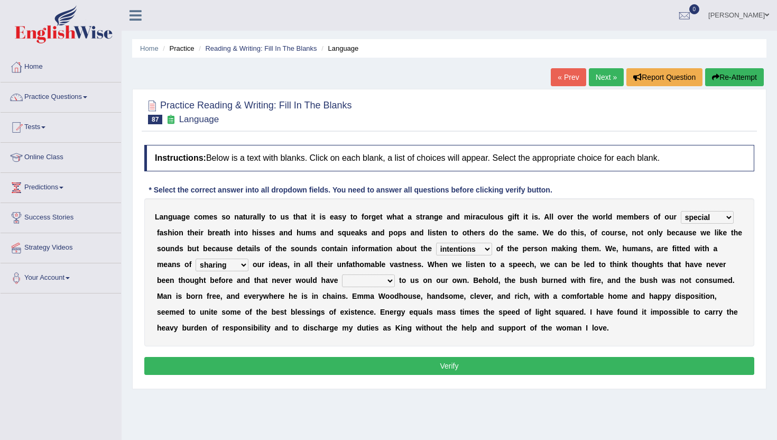
select select "occurred"
click at [342, 274] on select "restored waked reckoned occurred" at bounding box center [368, 280] width 53 height 13
click at [382, 280] on select "restored waked reckoned occurred" at bounding box center [368, 280] width 53 height 13
click at [553, 365] on button "Verify" at bounding box center [449, 366] width 610 height 18
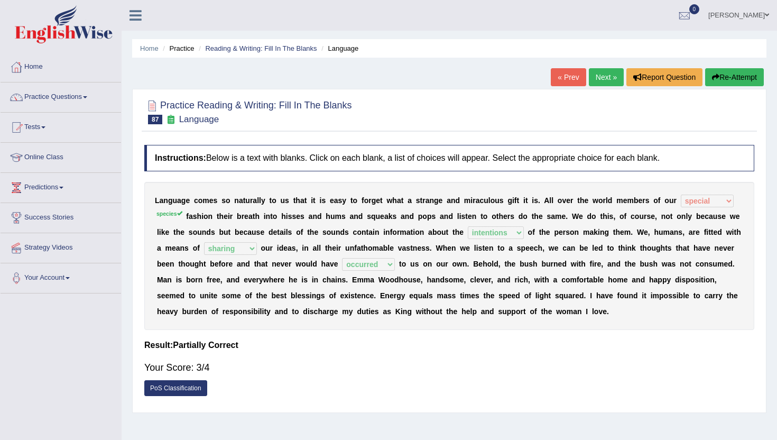
click at [600, 75] on link "Next »" at bounding box center [606, 77] width 35 height 18
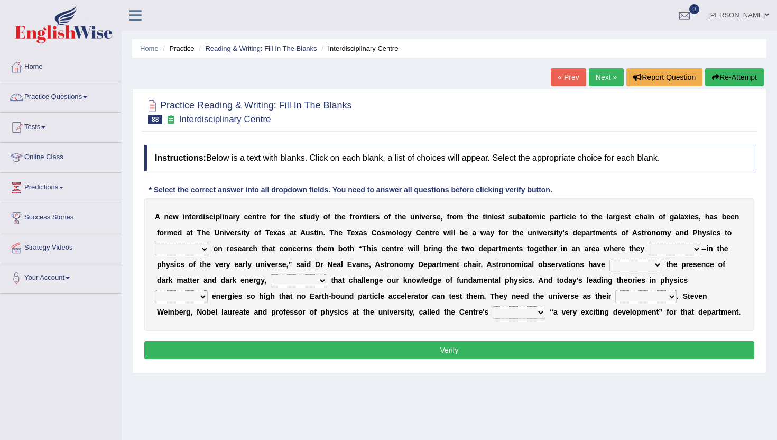
click at [173, 245] on select "collaborate tackled stapled extract" at bounding box center [182, 249] width 54 height 13
select select "collaborate"
click at [155, 243] on select "collaborate tackled stapled extract" at bounding box center [182, 249] width 54 height 13
click at [694, 254] on select "present stareed overlap brought" at bounding box center [674, 249] width 53 height 13
select select "present"
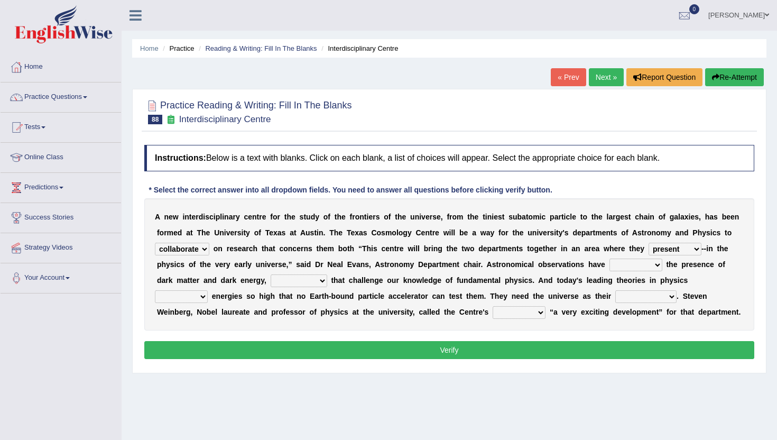
click at [649, 243] on select "present stareed overlap brought" at bounding box center [674, 249] width 53 height 13
click at [680, 249] on select "present stareed overlap brought" at bounding box center [674, 249] width 53 height 13
click at [632, 267] on select "discussed seiged involved revealed" at bounding box center [635, 264] width 53 height 13
select select "involved"
click at [609, 258] on select "discussed seiged involved revealed" at bounding box center [635, 264] width 53 height 13
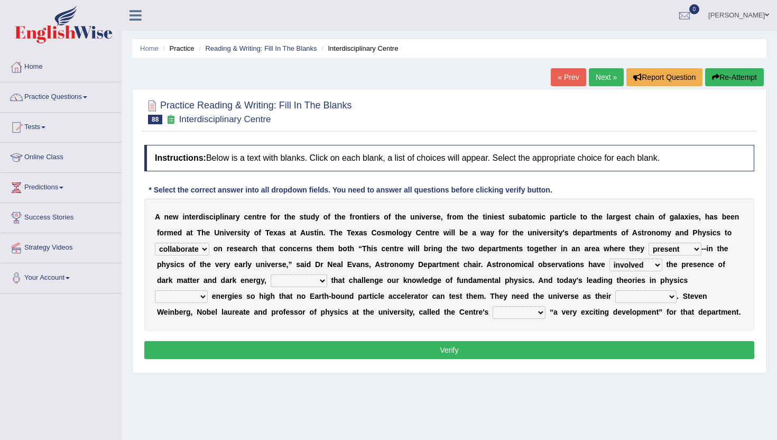
click at [271, 282] on select "places discoveries stereotypes effects" at bounding box center [299, 280] width 57 height 13
click at [271, 274] on select "places discoveries stereotypes effects" at bounding box center [299, 280] width 57 height 13
click at [279, 282] on select "places discoveries stereotypes effects" at bounding box center [299, 280] width 57 height 13
select select "effects"
click at [271, 274] on select "places discoveries stereotypes effects" at bounding box center [299, 280] width 57 height 13
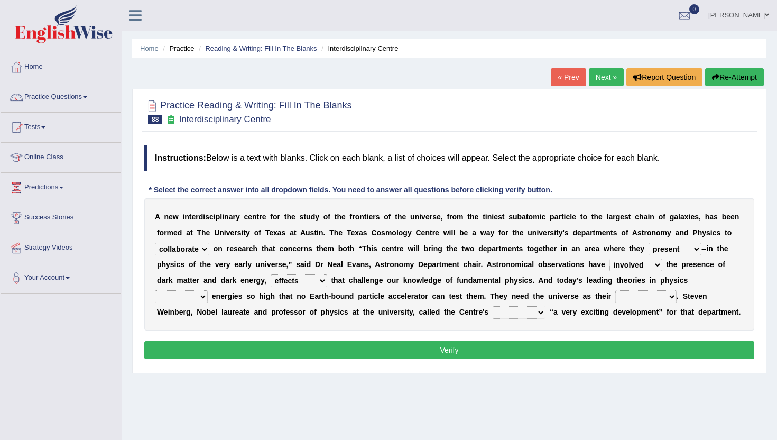
click at [208, 290] on select "dissolve intsall involve solve" at bounding box center [181, 296] width 53 height 13
select select "intsall"
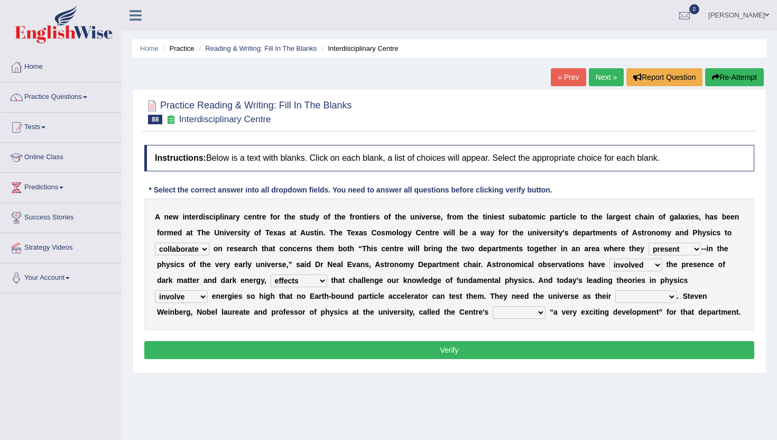
click at [208, 290] on select "dissolve intsall involve solve" at bounding box center [181, 296] width 53 height 13
click at [615, 295] on select "regulatory explanantory assessment laboratory" at bounding box center [645, 296] width 61 height 13
select select "regulatory"
click at [615, 290] on select "regulatory explanantory assessment laboratory" at bounding box center [645, 296] width 61 height 13
click at [492, 309] on select "advent revert expense repent" at bounding box center [518, 312] width 53 height 13
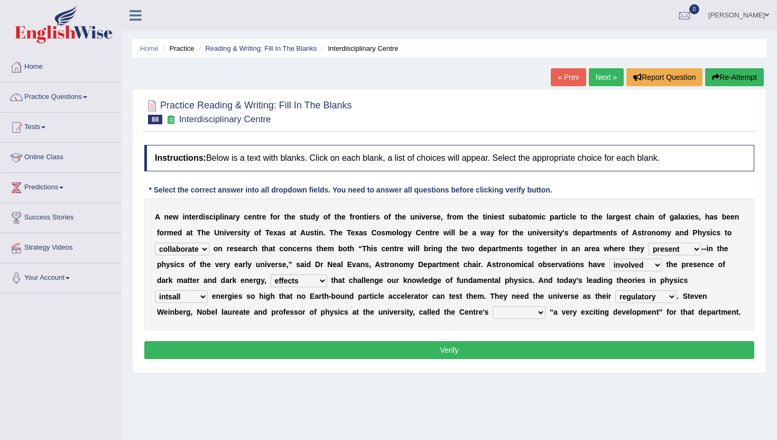
select select "advent"
click at [492, 306] on select "advent revert expense repent" at bounding box center [518, 312] width 53 height 13
click at [453, 347] on button "Verify" at bounding box center [449, 350] width 610 height 18
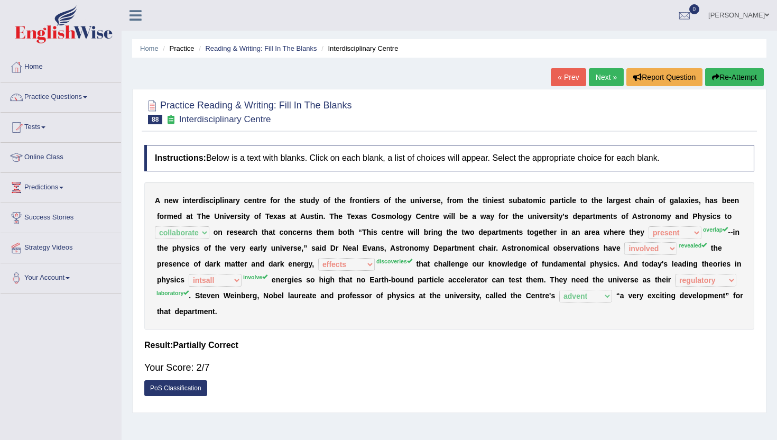
click at [605, 70] on link "Next »" at bounding box center [606, 77] width 35 height 18
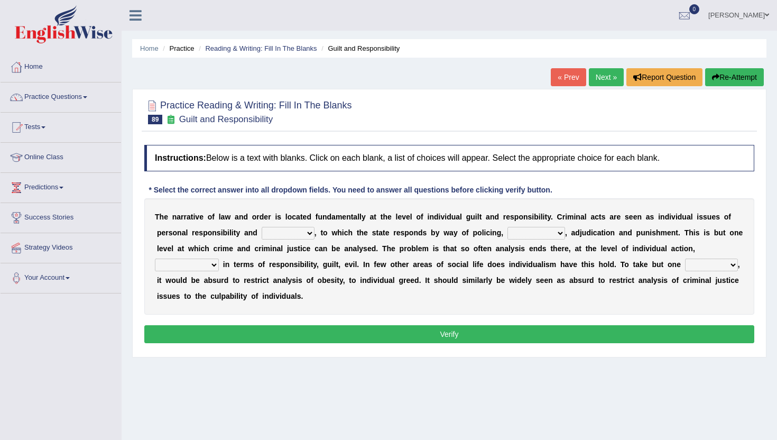
click at [285, 236] on select "probability culpability facility capability" at bounding box center [288, 233] width 53 height 13
select select "capability"
click at [262, 227] on select "probability culpability facility capability" at bounding box center [288, 233] width 53 height 13
click at [533, 231] on select "execution refusing prosecution prisoning" at bounding box center [536, 233] width 58 height 13
select select "prisoning"
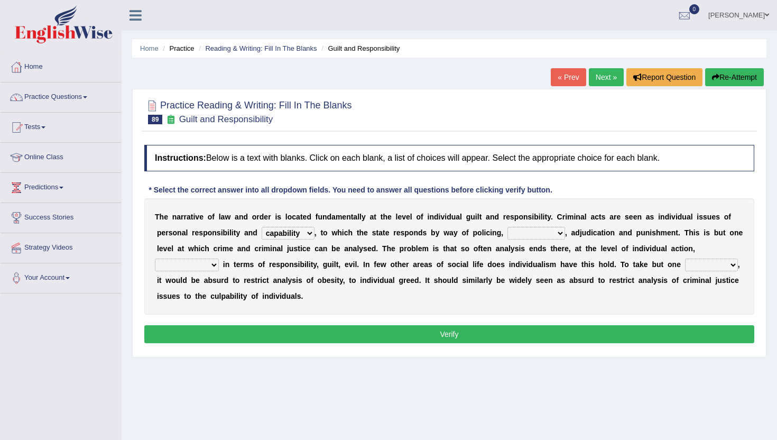
click at [507, 227] on select "execution refusing prosecution prisoning" at bounding box center [536, 233] width 58 height 13
click at [190, 262] on select "vapourized collateralilzed exercised characterised" at bounding box center [187, 264] width 64 height 13
select select "characterised"
click at [155, 258] on select "vapourized collateralilzed exercised characterised" at bounding box center [187, 264] width 64 height 13
click at [715, 262] on select "substance instance resent accent" at bounding box center [711, 264] width 53 height 13
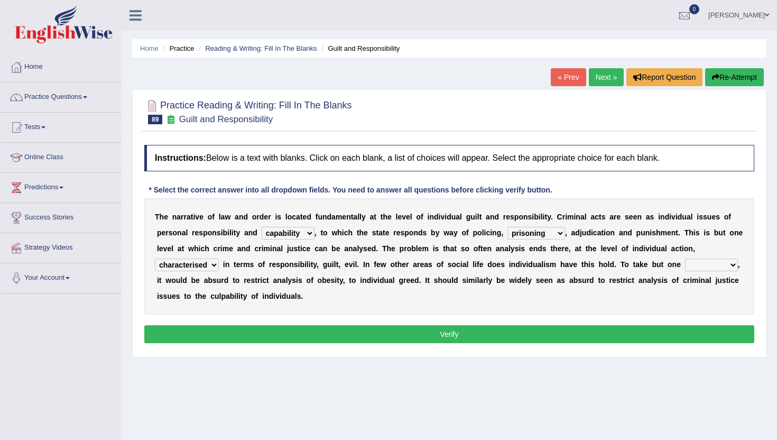
select select "instance"
click at [685, 258] on select "substance instance resent accent" at bounding box center [711, 264] width 53 height 13
click at [652, 332] on button "Verify" at bounding box center [449, 334] width 610 height 18
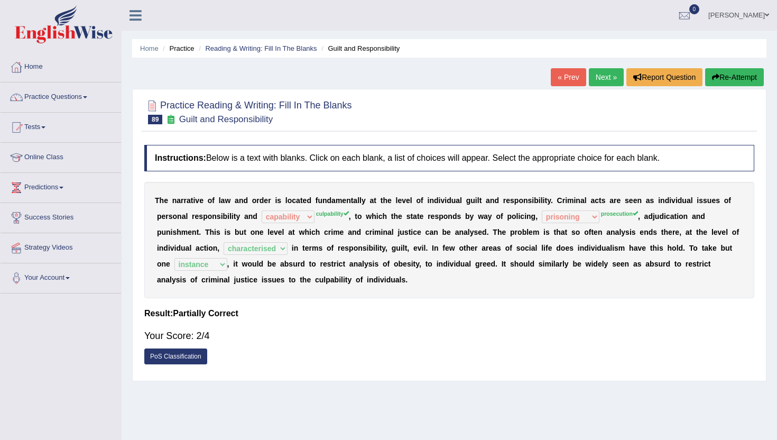
click at [592, 63] on div "Home Practice Reading & Writing: Fill In The Blanks Guilt and Responsibility « …" at bounding box center [449, 264] width 655 height 528
click at [596, 78] on link "Next »" at bounding box center [606, 77] width 35 height 18
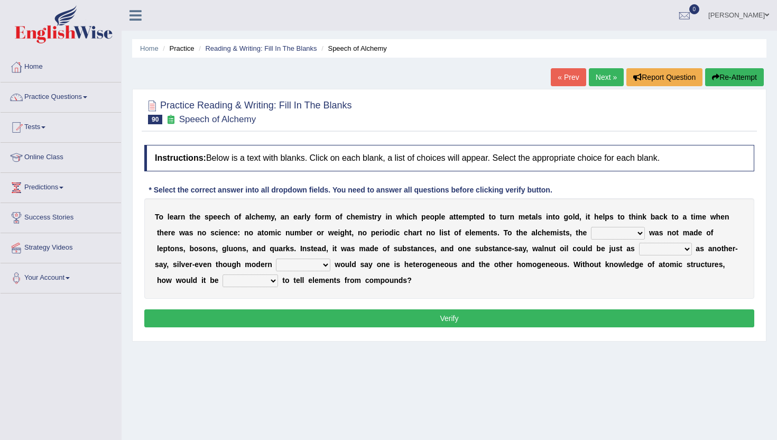
click at [618, 234] on select "universe placement subject application" at bounding box center [618, 233] width 54 height 13
select select "subject"
click at [591, 227] on select "universe placement subject application" at bounding box center [618, 233] width 54 height 13
click at [647, 249] on select "secure allure procure pure" at bounding box center [665, 249] width 53 height 13
select select "allure"
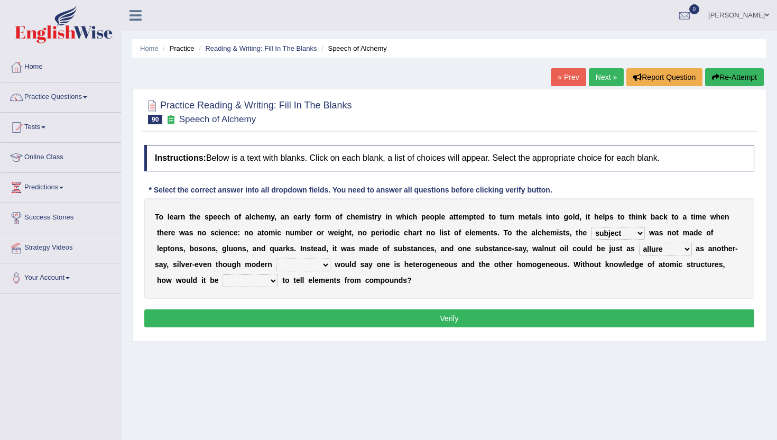
click at [639, 243] on select "secure allure procure pure" at bounding box center [665, 249] width 53 height 13
click at [281, 267] on select "people scientists gadgets technology" at bounding box center [303, 264] width 54 height 13
select select "scientists"
click at [276, 258] on select "people scientists gadgets technology" at bounding box center [303, 264] width 54 height 13
click at [680, 246] on select "secure allure procure pure" at bounding box center [665, 249] width 53 height 13
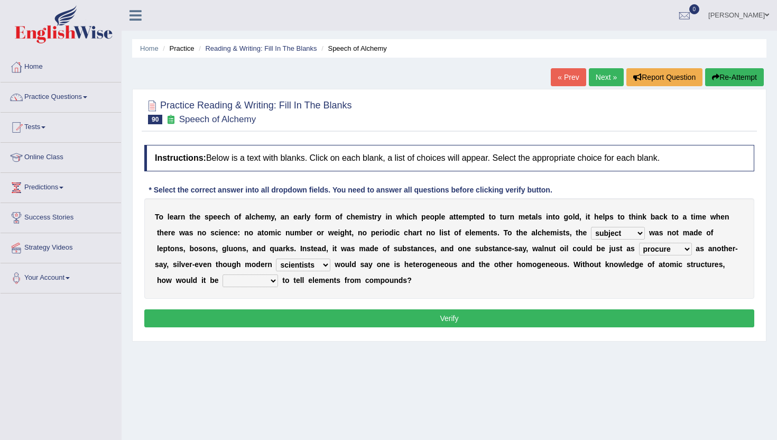
click at [639, 243] on select "secure allure procure pure" at bounding box center [665, 249] width 53 height 13
click at [665, 244] on select "secure allure procure pure" at bounding box center [665, 249] width 53 height 13
click at [641, 251] on select "secure allure procure pure" at bounding box center [665, 249] width 53 height 13
select select "secure"
click at [639, 243] on select "secure allure procure pure" at bounding box center [665, 249] width 53 height 13
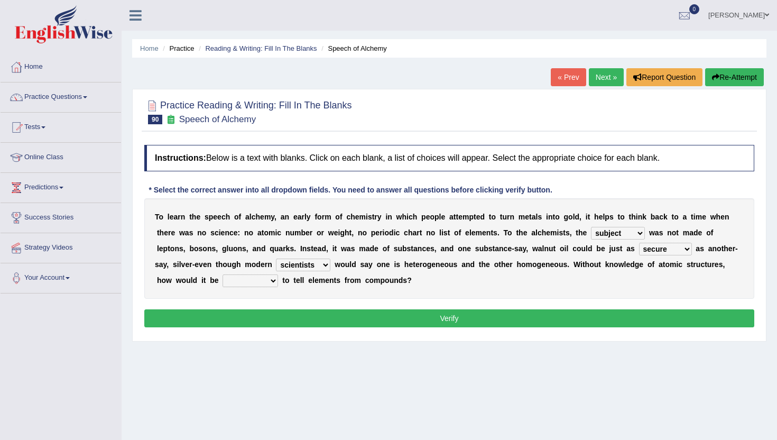
click at [252, 284] on select "given understood possible stopped" at bounding box center [249, 280] width 55 height 13
select select "possible"
click at [222, 274] on select "given understood possible stopped" at bounding box center [249, 280] width 55 height 13
click at [245, 321] on button "Verify" at bounding box center [449, 318] width 610 height 18
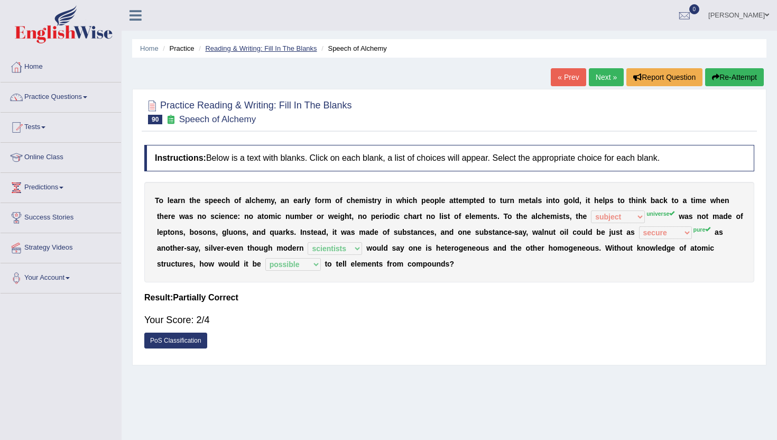
click at [241, 46] on link "Reading & Writing: Fill In The Blanks" at bounding box center [260, 48] width 111 height 8
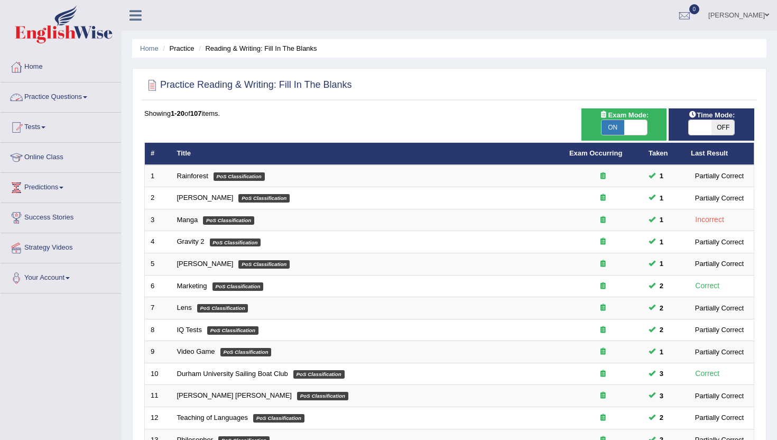
click at [72, 102] on link "Practice Questions" at bounding box center [61, 95] width 120 height 26
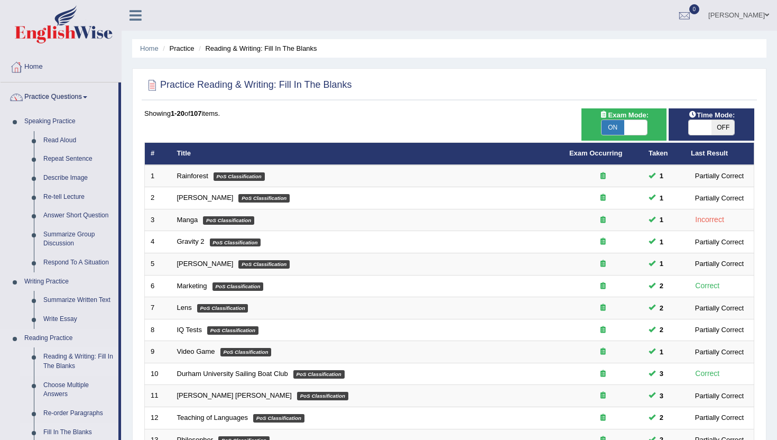
click at [73, 432] on link "Fill In The Blanks" at bounding box center [79, 432] width 80 height 19
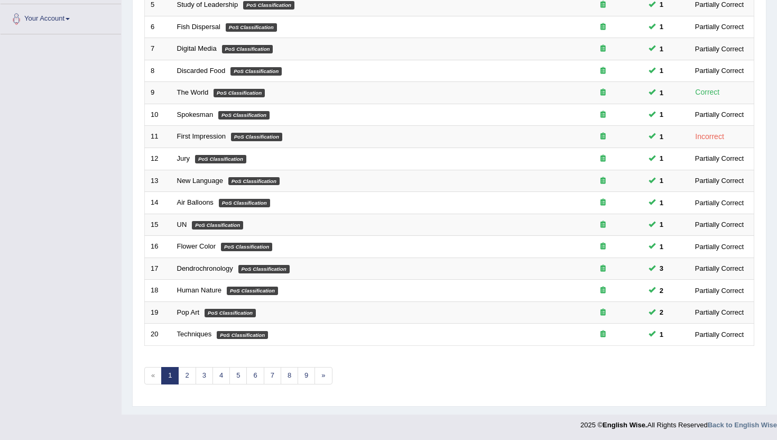
scroll to position [260, 0]
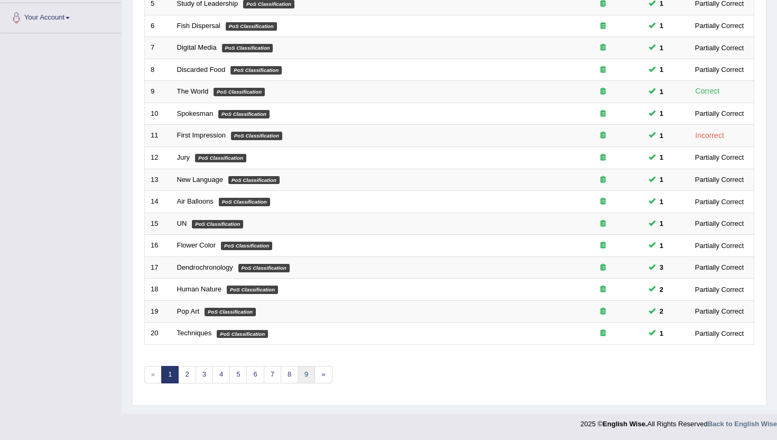
click at [307, 371] on link "9" at bounding box center [305, 374] width 17 height 17
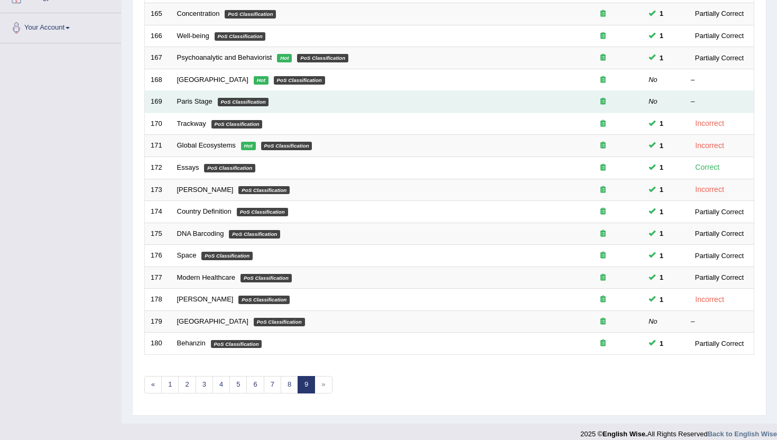
scroll to position [260, 0]
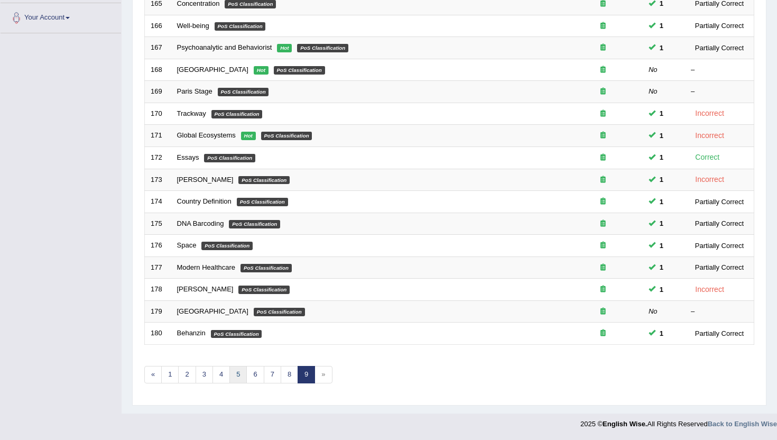
click at [242, 379] on link "5" at bounding box center [237, 374] width 17 height 17
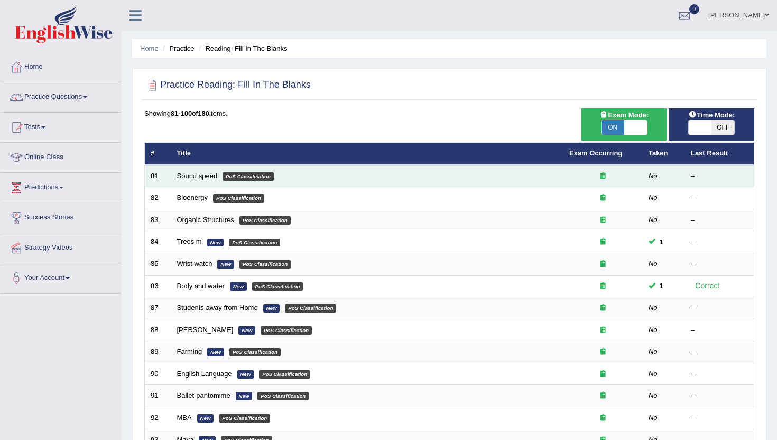
click at [178, 175] on link "Sound speed" at bounding box center [197, 176] width 41 height 8
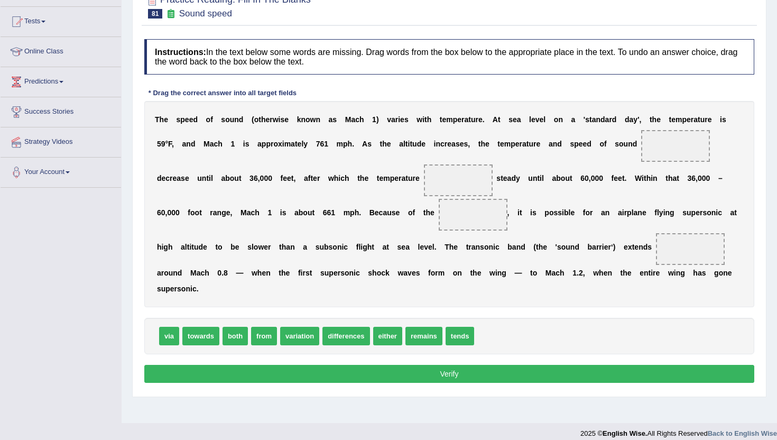
scroll to position [115, 0]
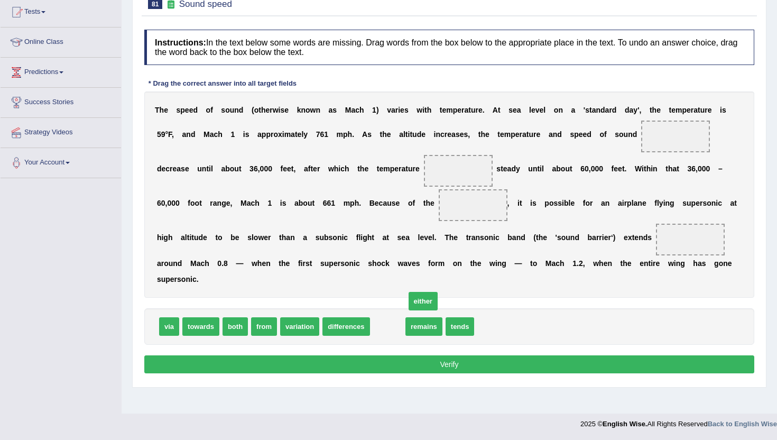
drag, startPoint x: 384, startPoint y: 329, endPoint x: 586, endPoint y: 235, distance: 223.4
click at [438, 292] on span "either" at bounding box center [422, 301] width 29 height 18
drag, startPoint x: 383, startPoint y: 322, endPoint x: 666, endPoint y: 131, distance: 341.8
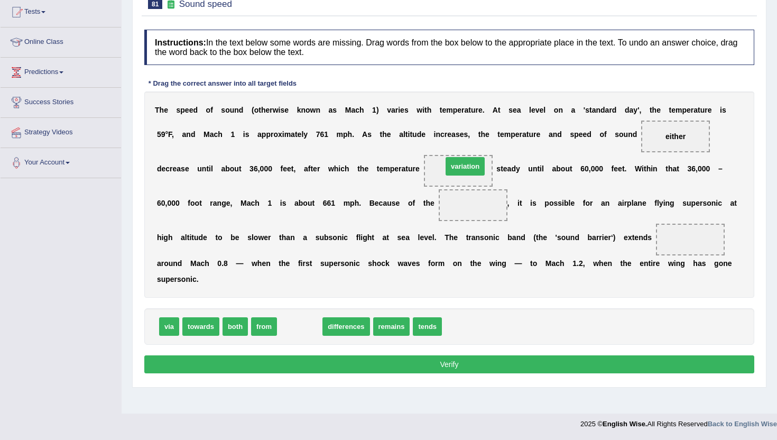
drag, startPoint x: 292, startPoint y: 332, endPoint x: 457, endPoint y: 172, distance: 229.4
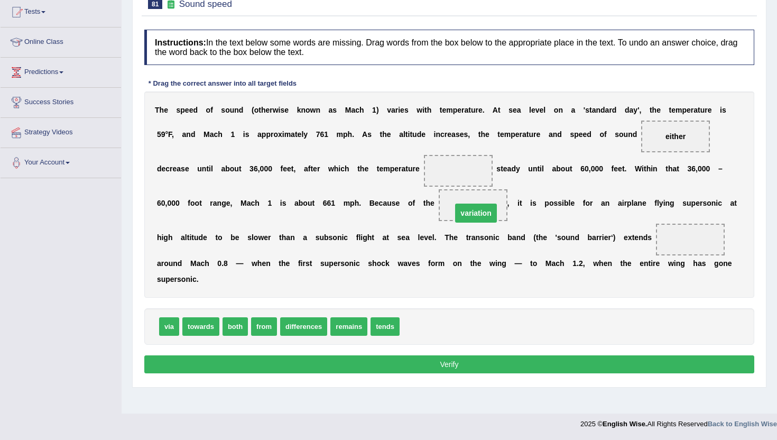
drag, startPoint x: 459, startPoint y: 170, endPoint x: 477, endPoint y: 212, distance: 45.9
drag, startPoint x: 474, startPoint y: 205, endPoint x: 460, endPoint y: 170, distance: 38.2
drag, startPoint x: 296, startPoint y: 327, endPoint x: 455, endPoint y: 208, distance: 198.1
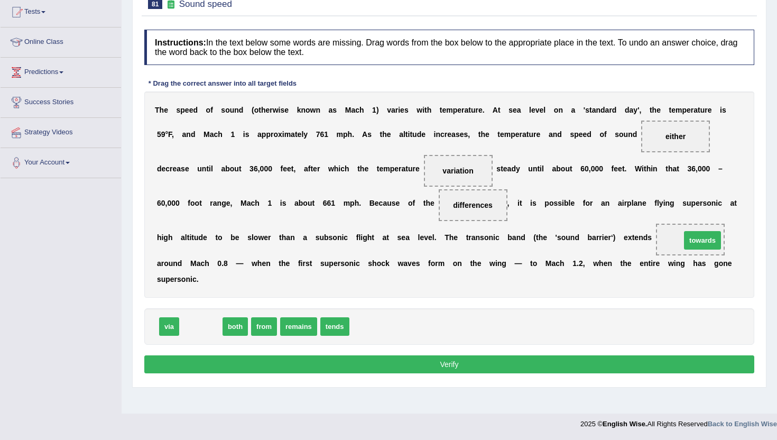
drag, startPoint x: 194, startPoint y: 323, endPoint x: 696, endPoint y: 237, distance: 508.8
click at [452, 362] on button "Verify" at bounding box center [449, 364] width 610 height 18
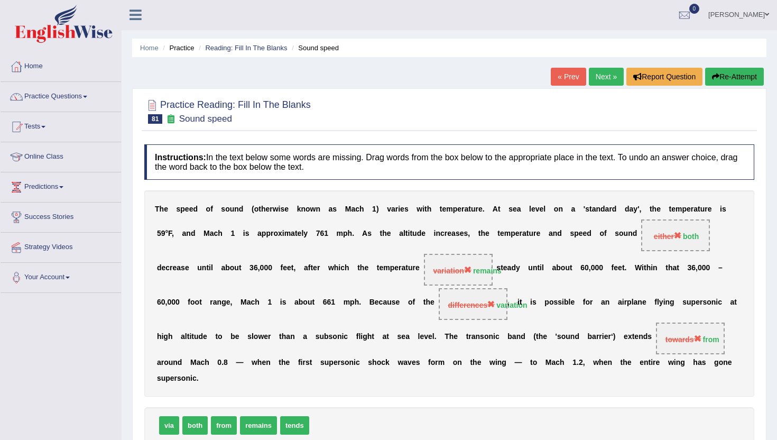
scroll to position [0, 0]
click at [604, 75] on link "Next »" at bounding box center [606, 77] width 35 height 18
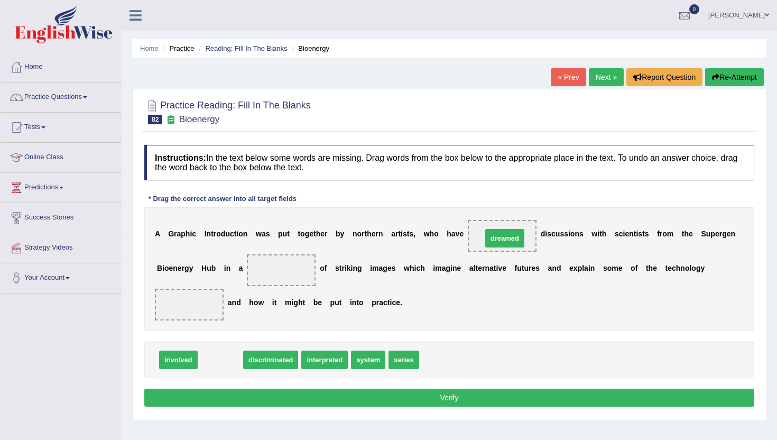
drag, startPoint x: 209, startPoint y: 360, endPoint x: 494, endPoint y: 238, distance: 309.9
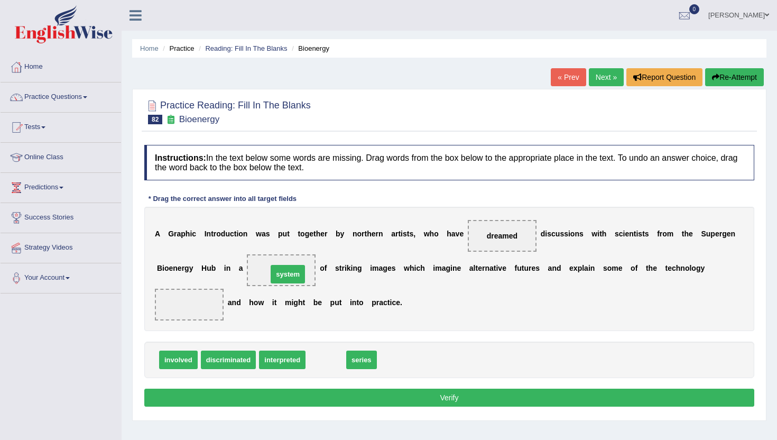
drag, startPoint x: 323, startPoint y: 365, endPoint x: 285, endPoint y: 279, distance: 93.7
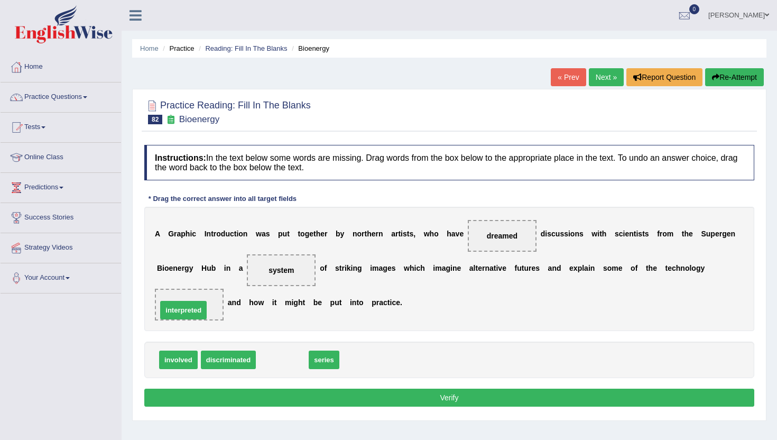
drag, startPoint x: 293, startPoint y: 362, endPoint x: 194, endPoint y: 313, distance: 110.6
click at [223, 400] on button "Verify" at bounding box center [449, 397] width 610 height 18
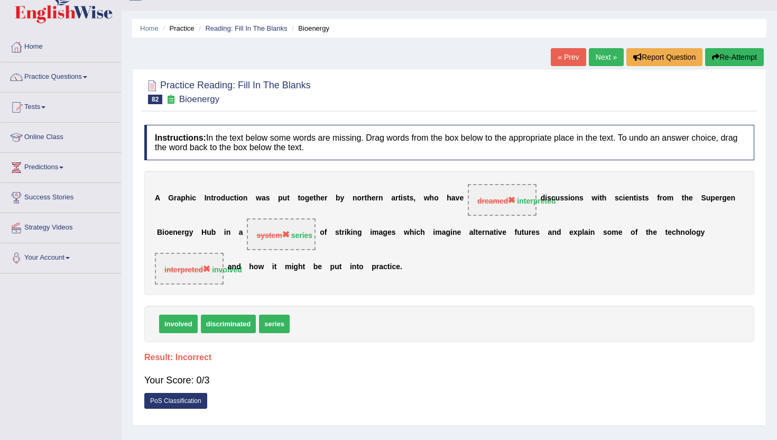
scroll to position [21, 0]
